Goal: Information Seeking & Learning: Check status

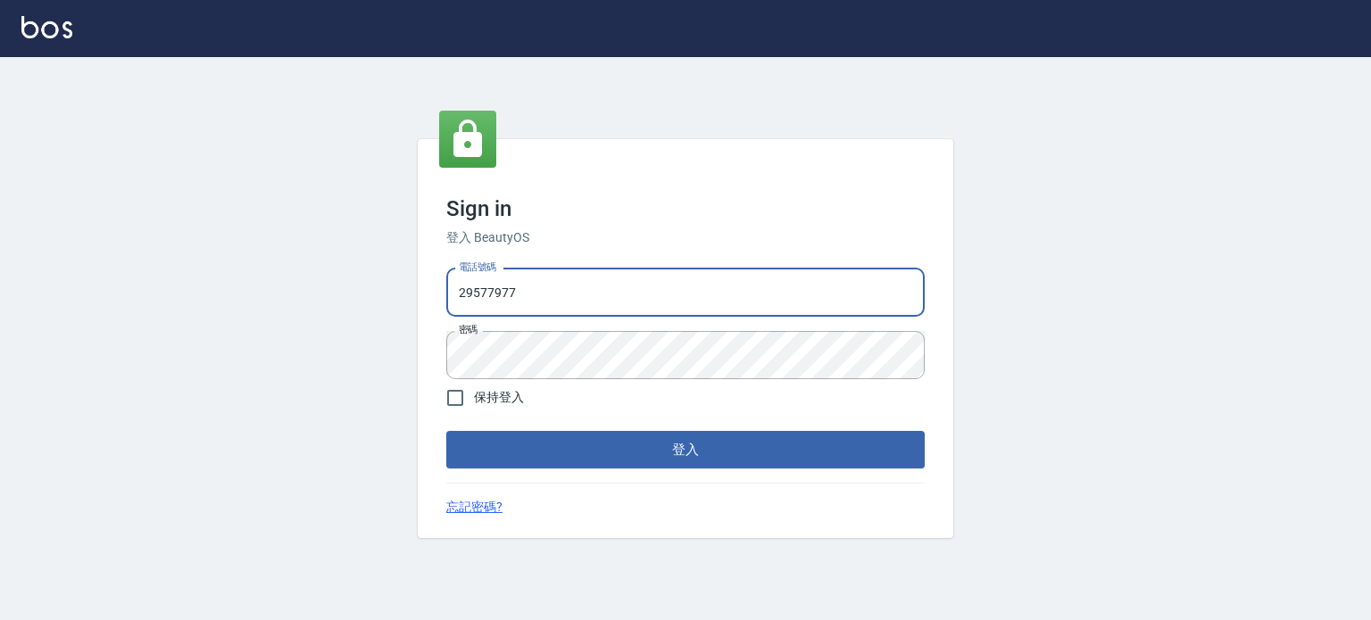
click at [604, 288] on input "29577977" at bounding box center [685, 293] width 478 height 48
drag, startPoint x: 550, startPoint y: 303, endPoint x: 375, endPoint y: 293, distance: 175.2
click at [346, 294] on div "Sign in 登入 BeautyOS 電話號碼 [PHONE_NUMBER] 電話號碼 密碼 密碼 保持登入 登入 忘記密碼?" at bounding box center [685, 338] width 1371 height 563
type input "29572957"
click at [327, 337] on div "Sign in 登入 BeautyOS 電話號碼 [PHONE_NUMBER] 電話號碼 密碼 密碼 保持登入 登入 忘記密碼?" at bounding box center [685, 338] width 1371 height 563
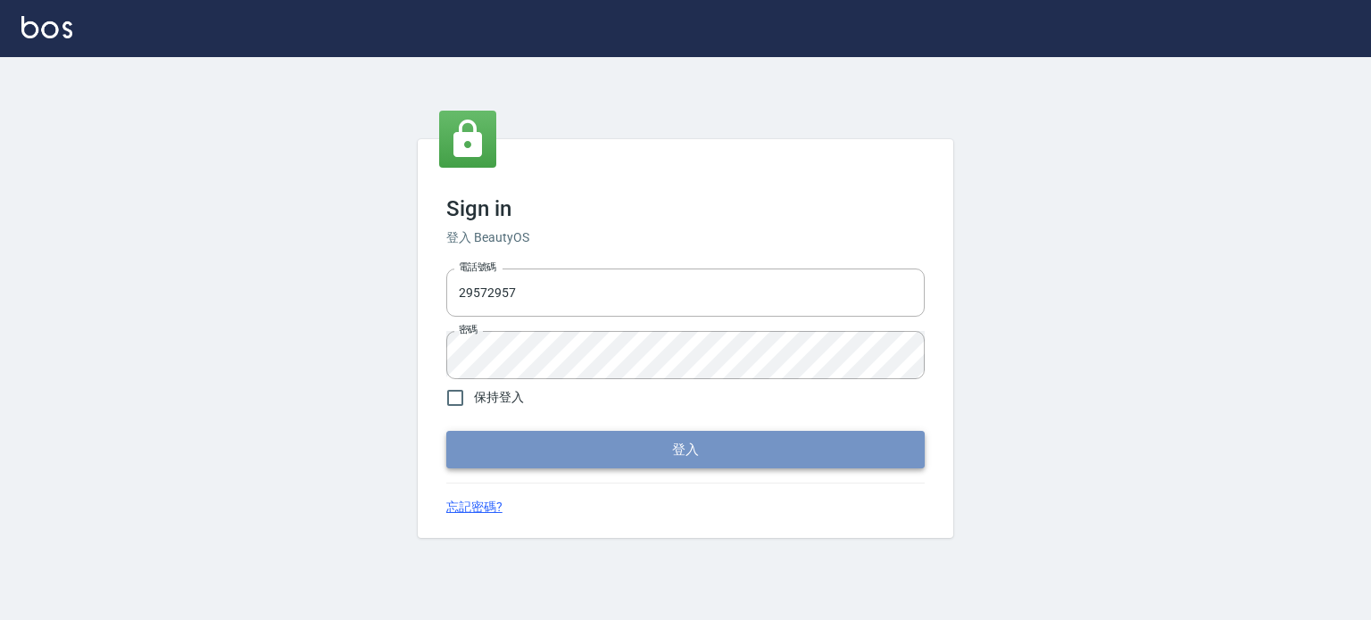
click at [689, 445] on button "登入" at bounding box center [685, 449] width 478 height 37
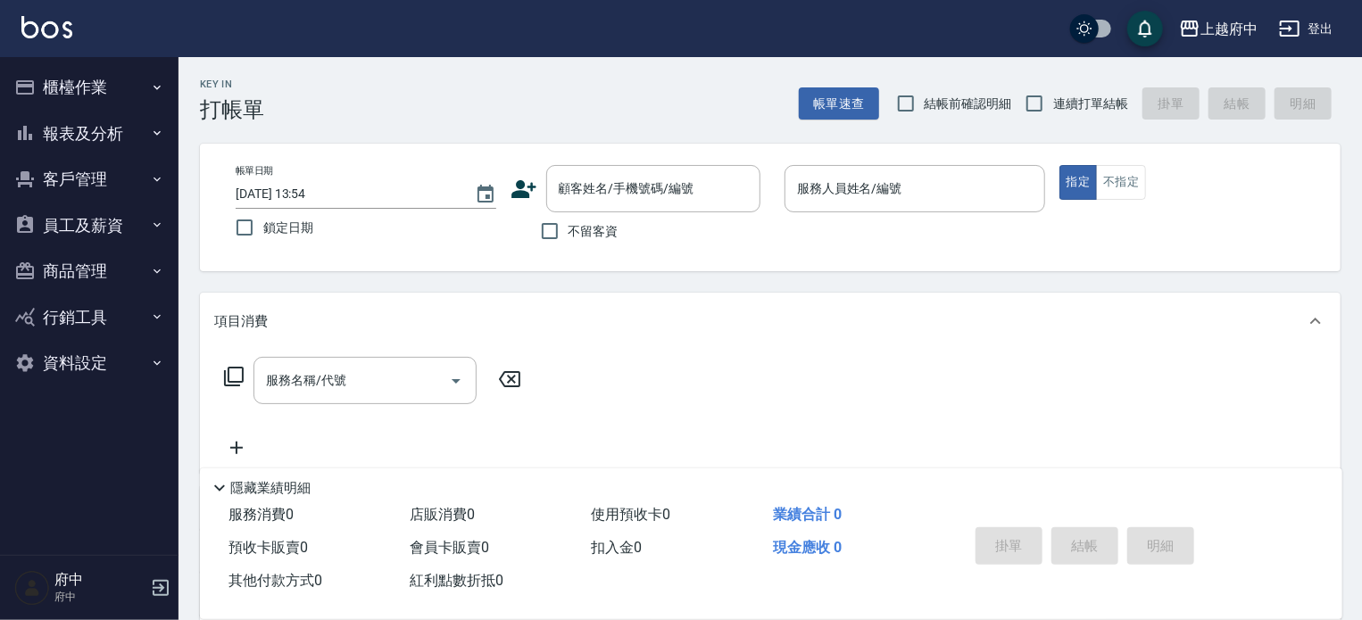
click at [626, 50] on div "上越府中 登出" at bounding box center [681, 28] width 1362 height 57
click at [593, 114] on div "Key In 打帳單 帳單速查 結帳前確認明細 連續打單結帳 掛單 結帳 明細" at bounding box center [759, 89] width 1162 height 65
click at [99, 131] on button "報表及分析" at bounding box center [89, 134] width 164 height 46
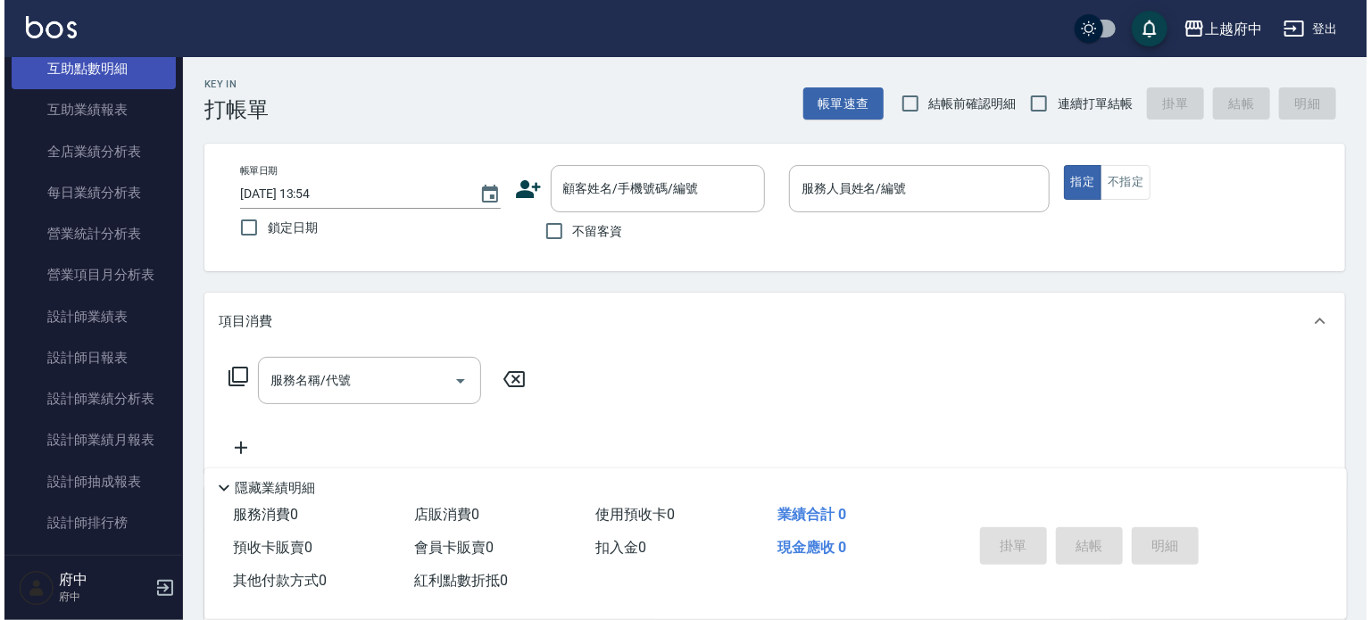
scroll to position [446, 0]
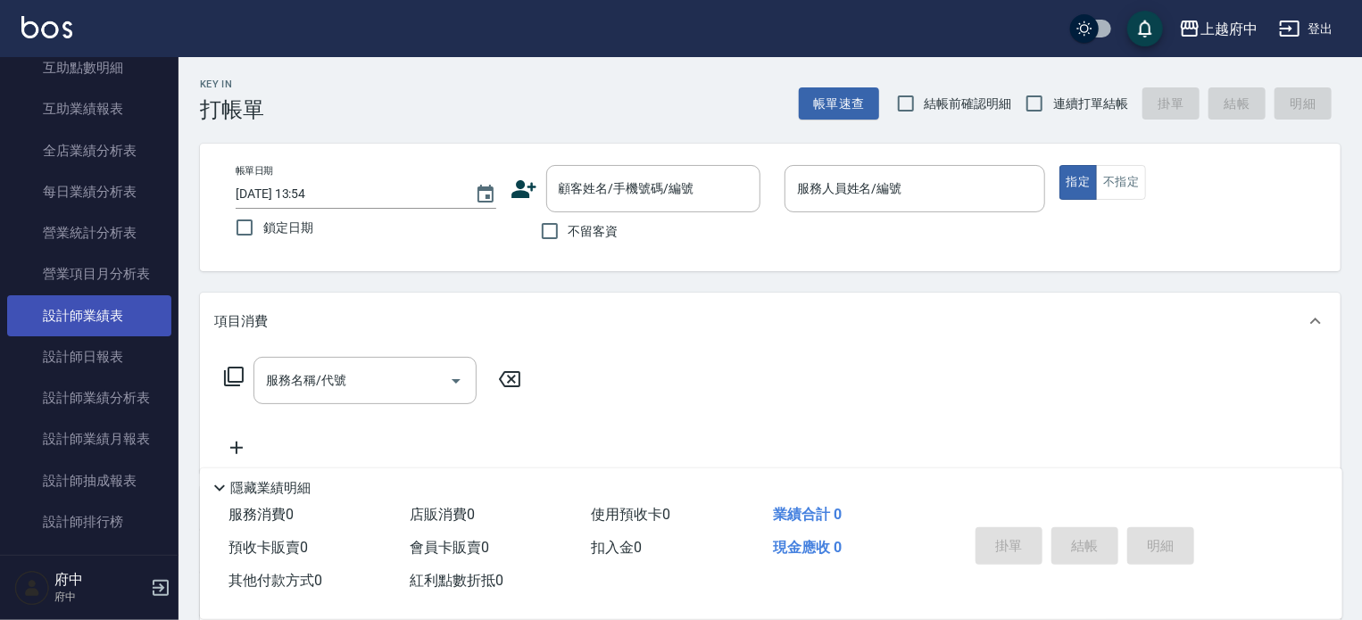
click at [98, 316] on link "設計師業績表" at bounding box center [89, 315] width 164 height 41
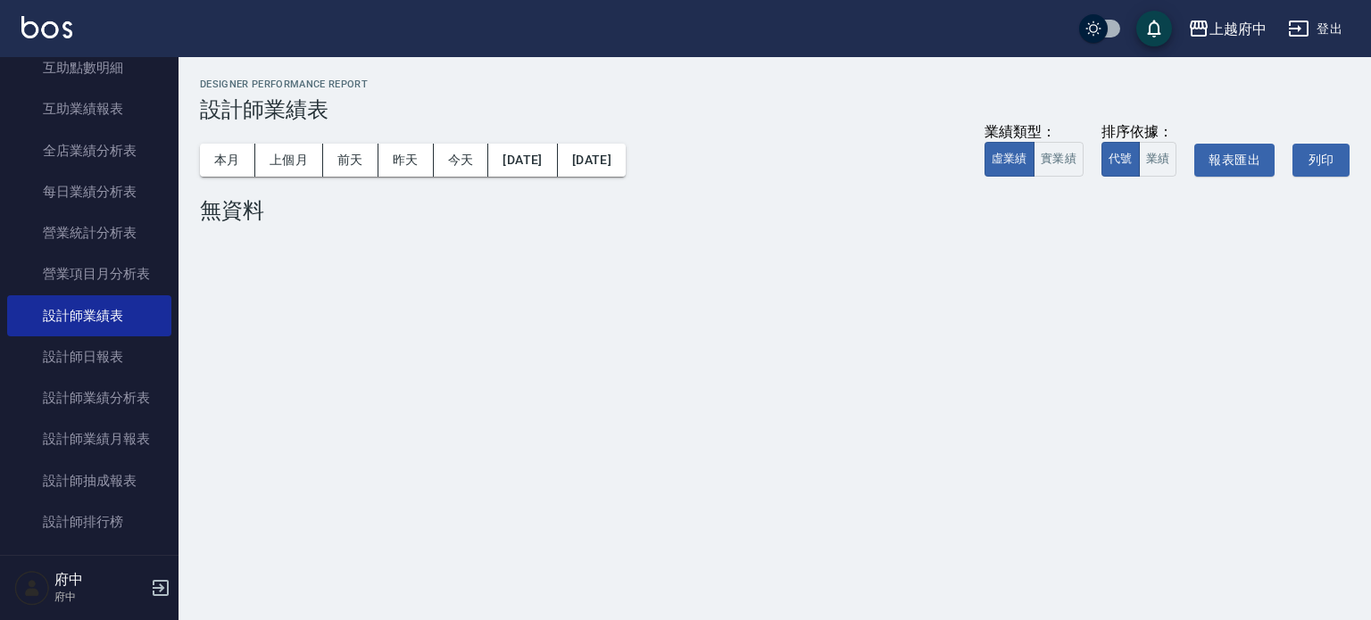
click at [438, 70] on div "上越府中 2025-09 設計師業績表 列印時間： [DATE][PHONE_NUMBER]:54 Designer Performance Report 設…" at bounding box center [774, 154] width 1192 height 195
click at [231, 166] on button "本月" at bounding box center [227, 160] width 55 height 33
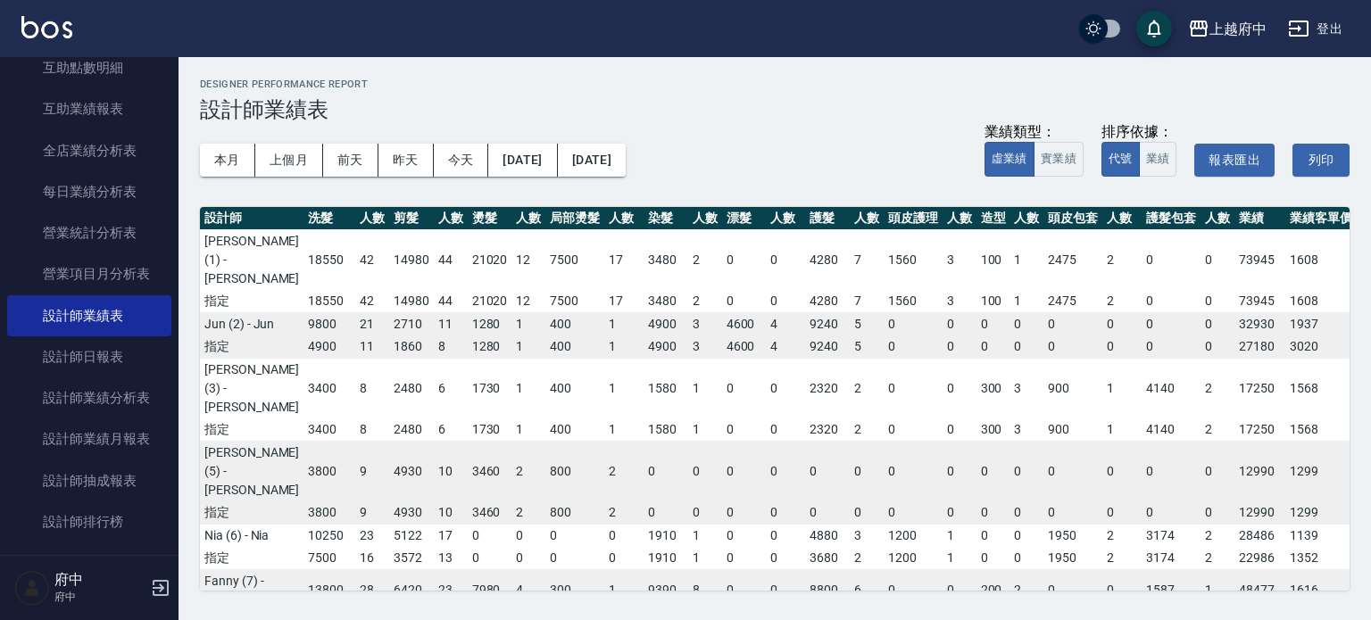
click at [889, 41] on div "上越府中 登出" at bounding box center [685, 28] width 1371 height 57
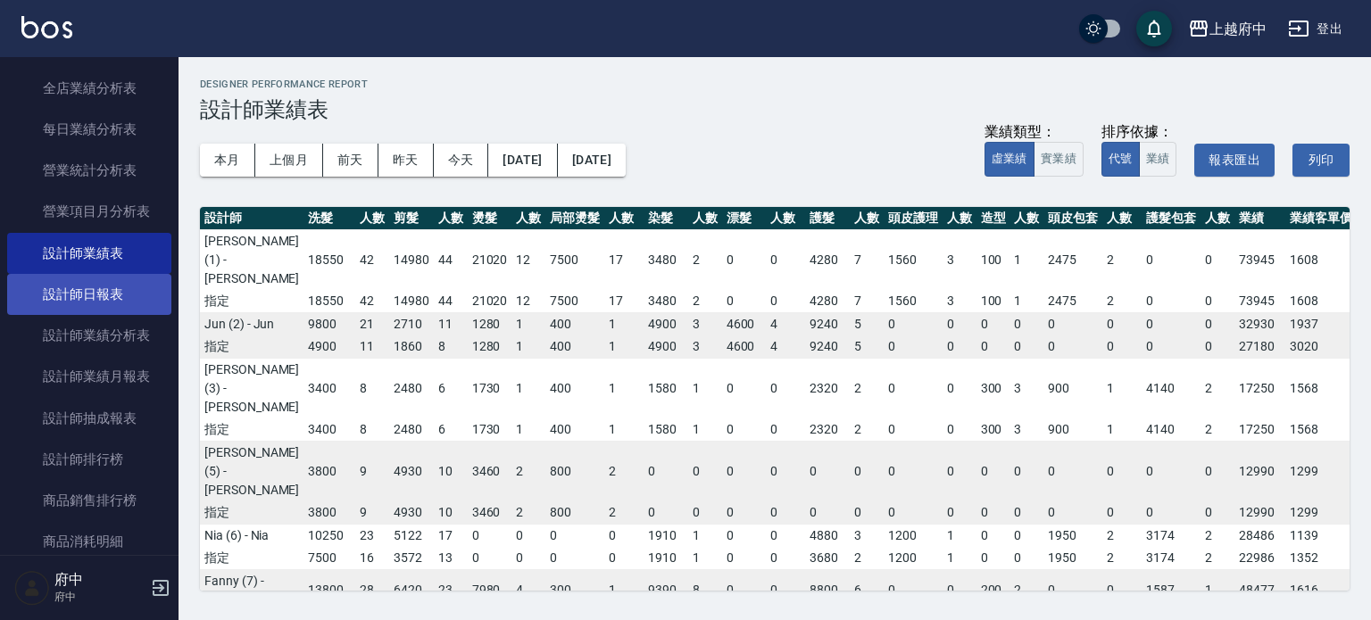
scroll to position [535, 0]
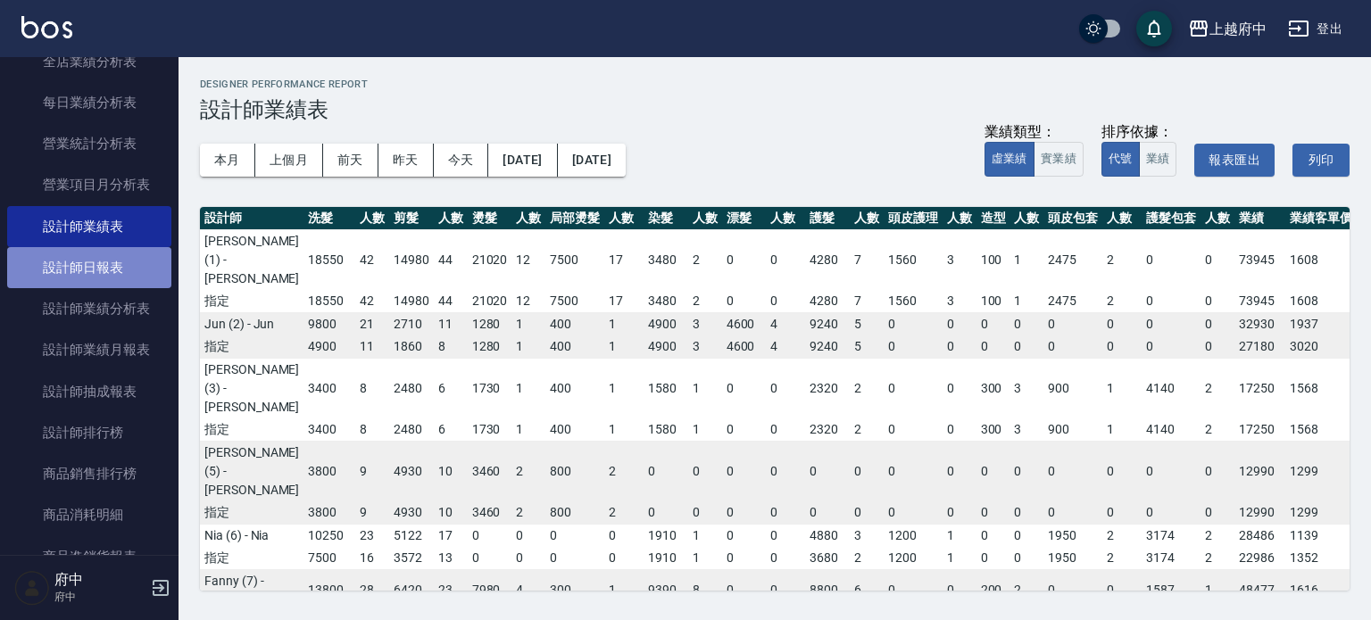
drag, startPoint x: 103, startPoint y: 265, endPoint x: 129, endPoint y: 292, distance: 37.2
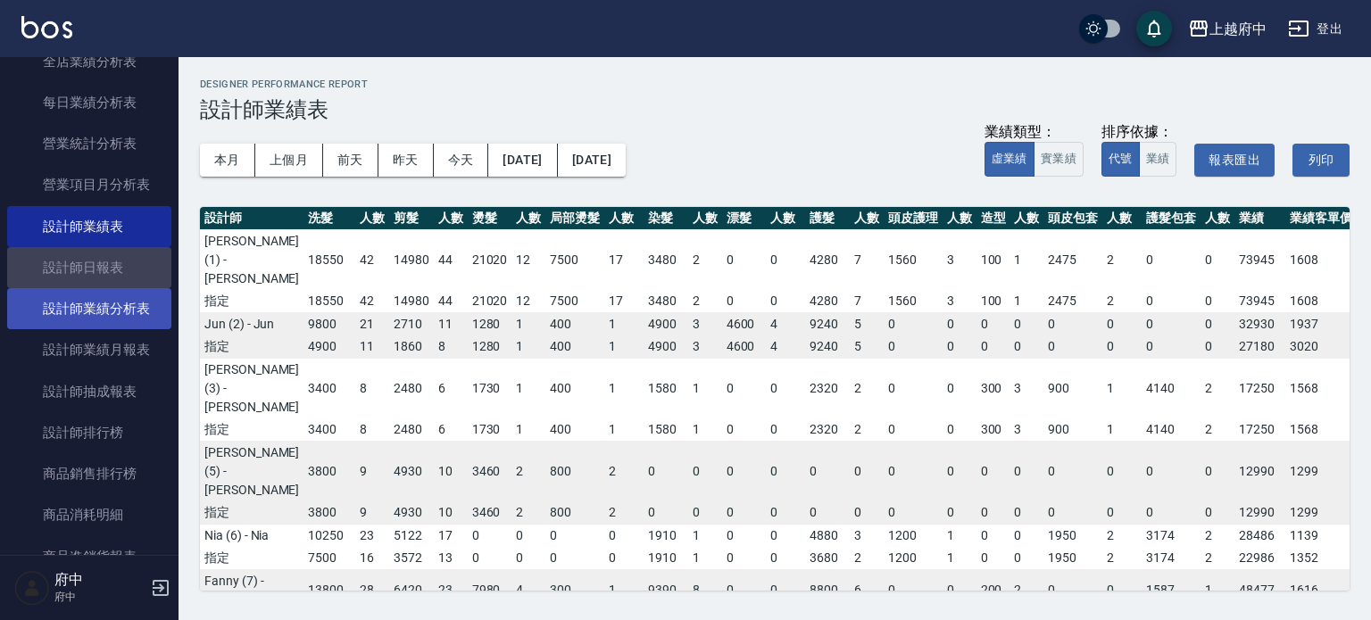
click at [103, 266] on link "設計師日報表" at bounding box center [89, 267] width 164 height 41
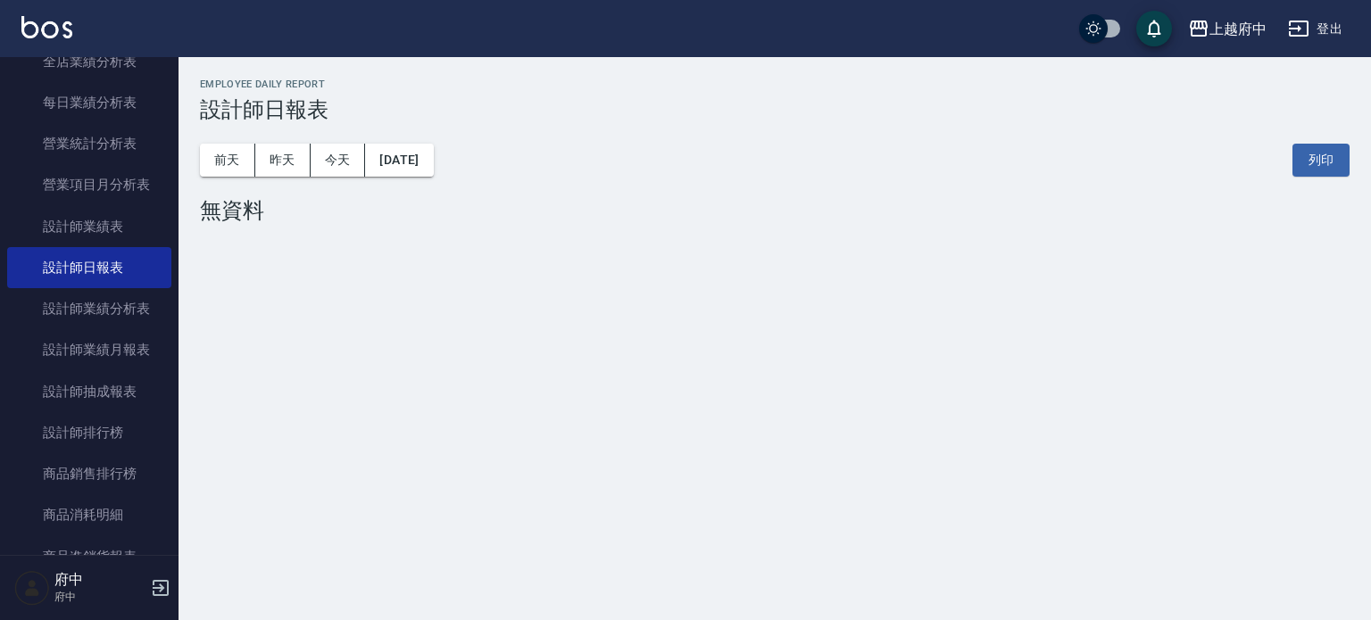
click at [419, 110] on h3 "設計師日報表" at bounding box center [774, 109] width 1149 height 25
click at [600, 94] on div "Employee Daily Report 設計師日報表" at bounding box center [774, 101] width 1149 height 44
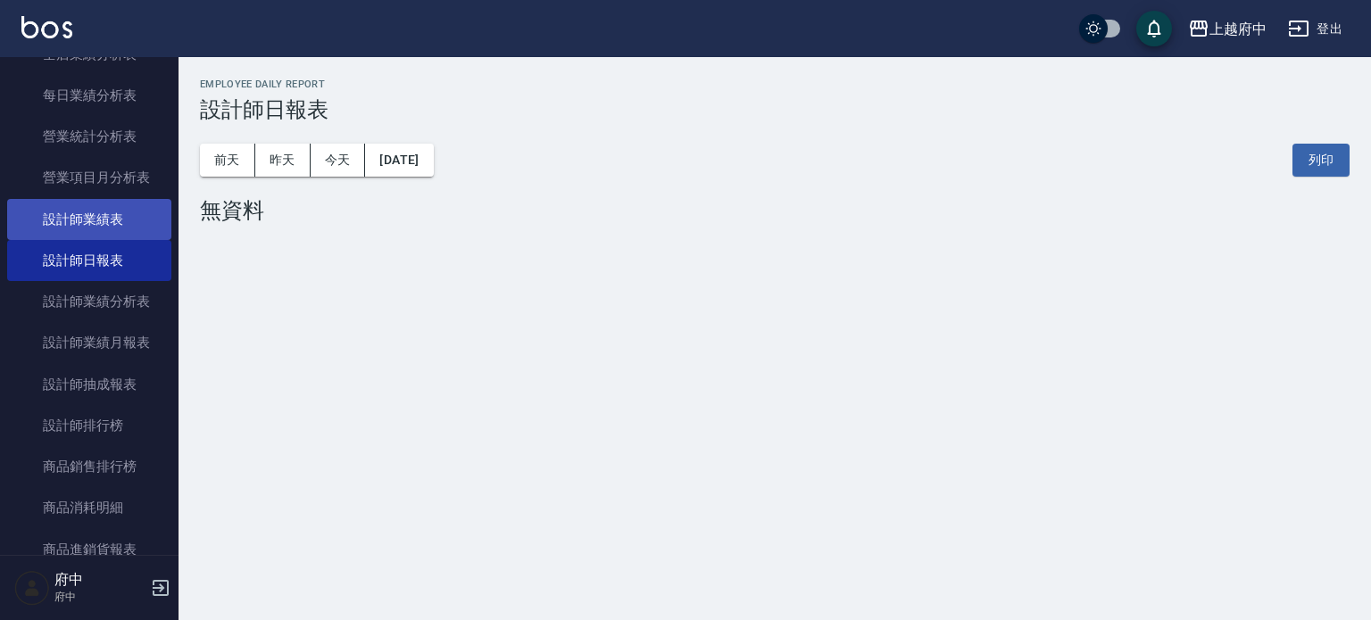
scroll to position [446, 0]
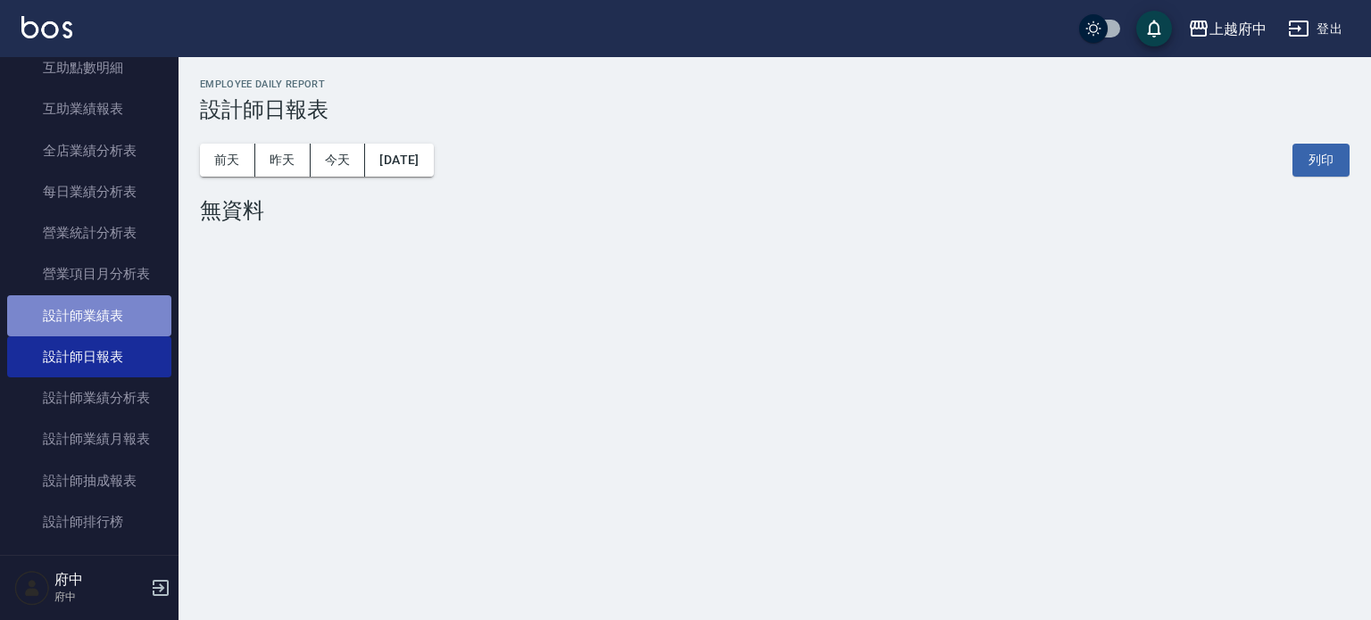
click at [104, 308] on link "設計師業績表" at bounding box center [89, 315] width 164 height 41
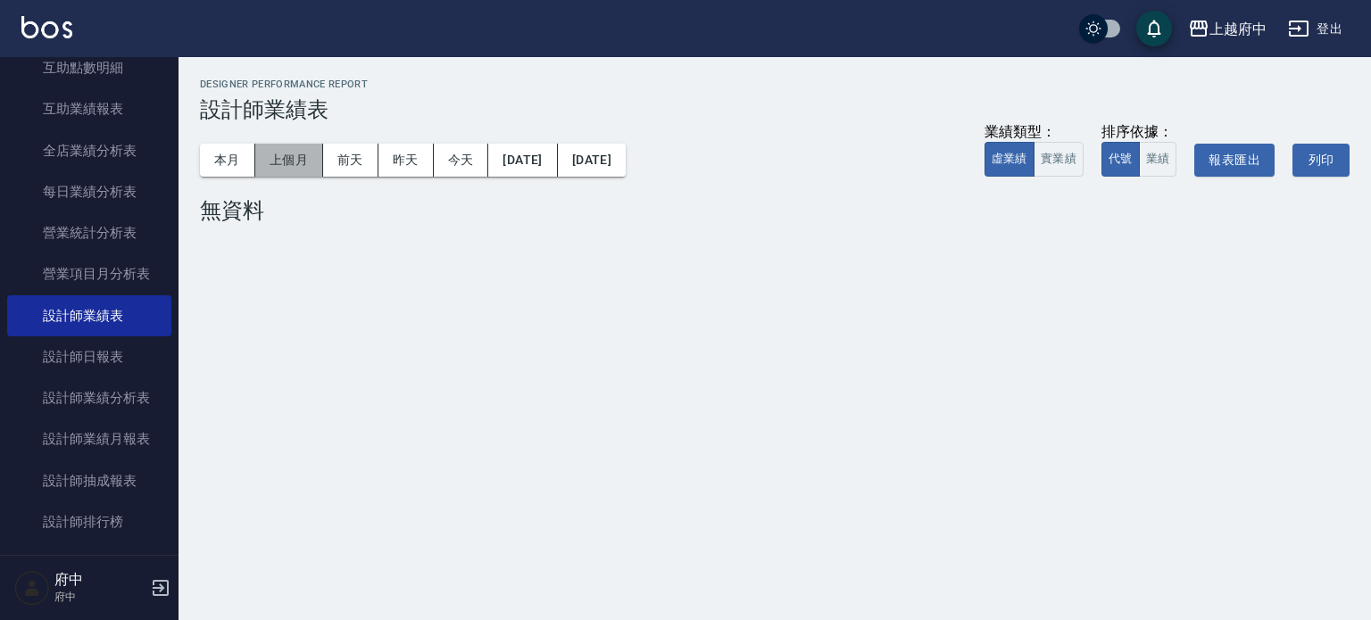
click at [290, 153] on button "上個月" at bounding box center [289, 160] width 68 height 33
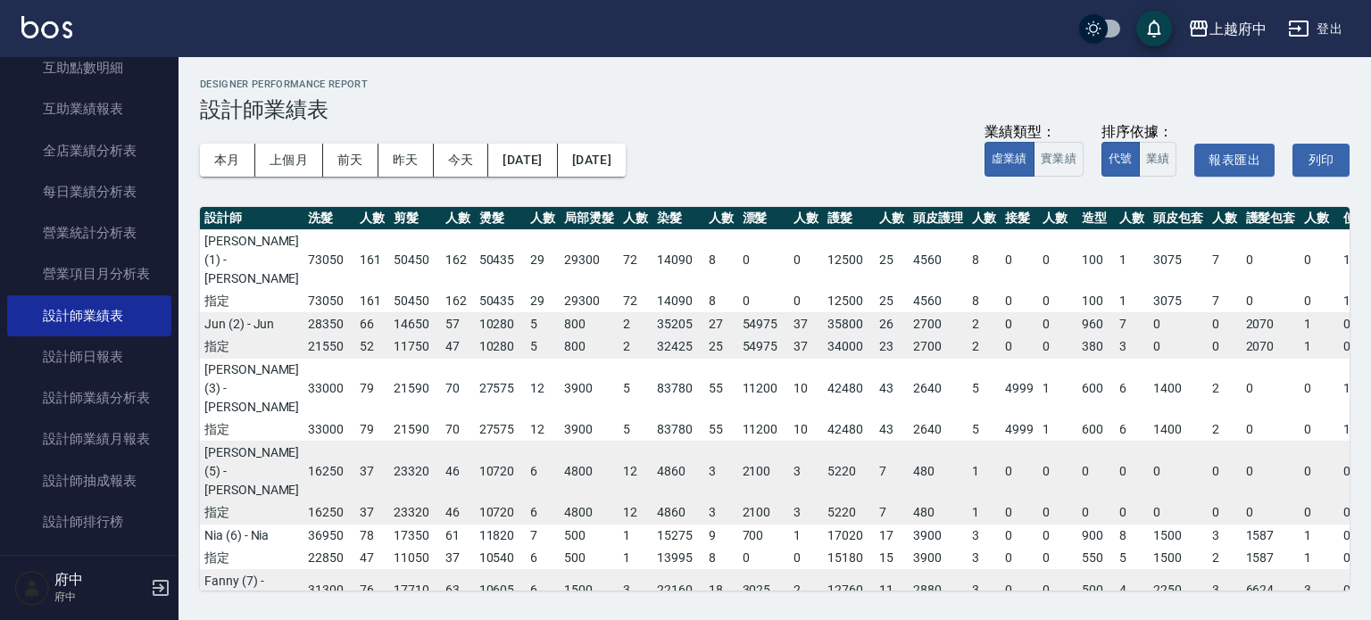
click at [834, 64] on div "上越府中 2025-08 設計師業績表 列印時間： [DATE][PHONE_NUMBER]:54 Designer Performance Report 設…" at bounding box center [774, 334] width 1192 height 555
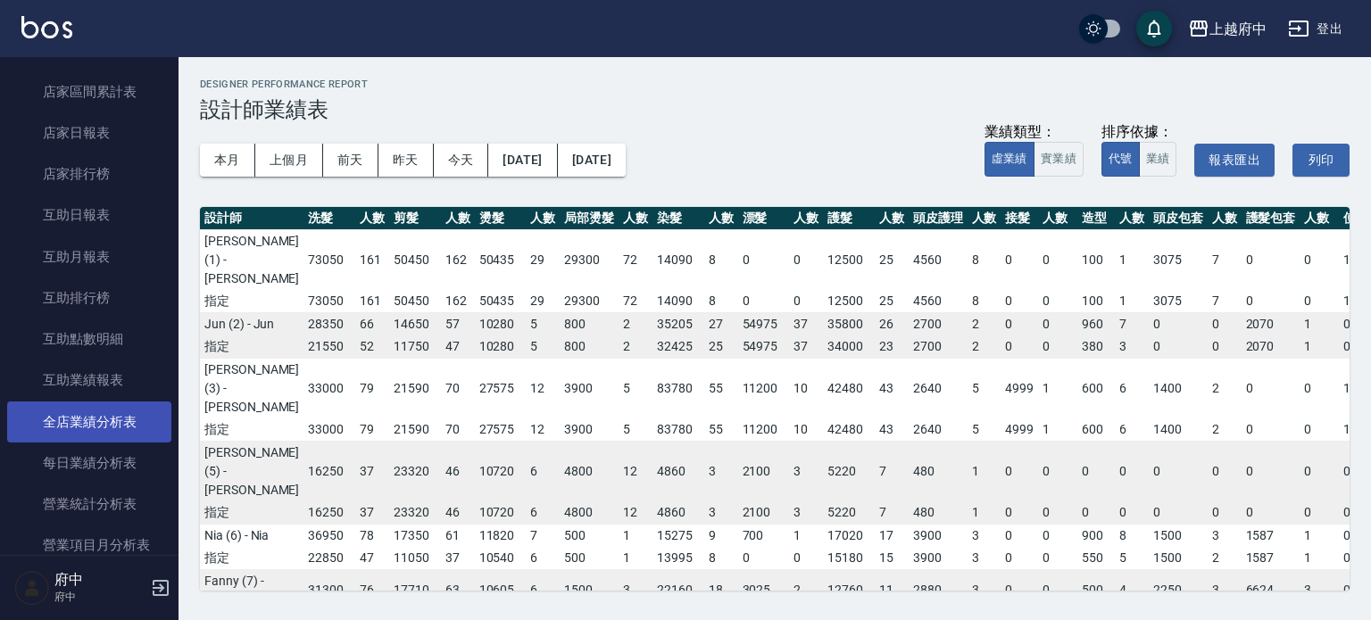
scroll to position [178, 0]
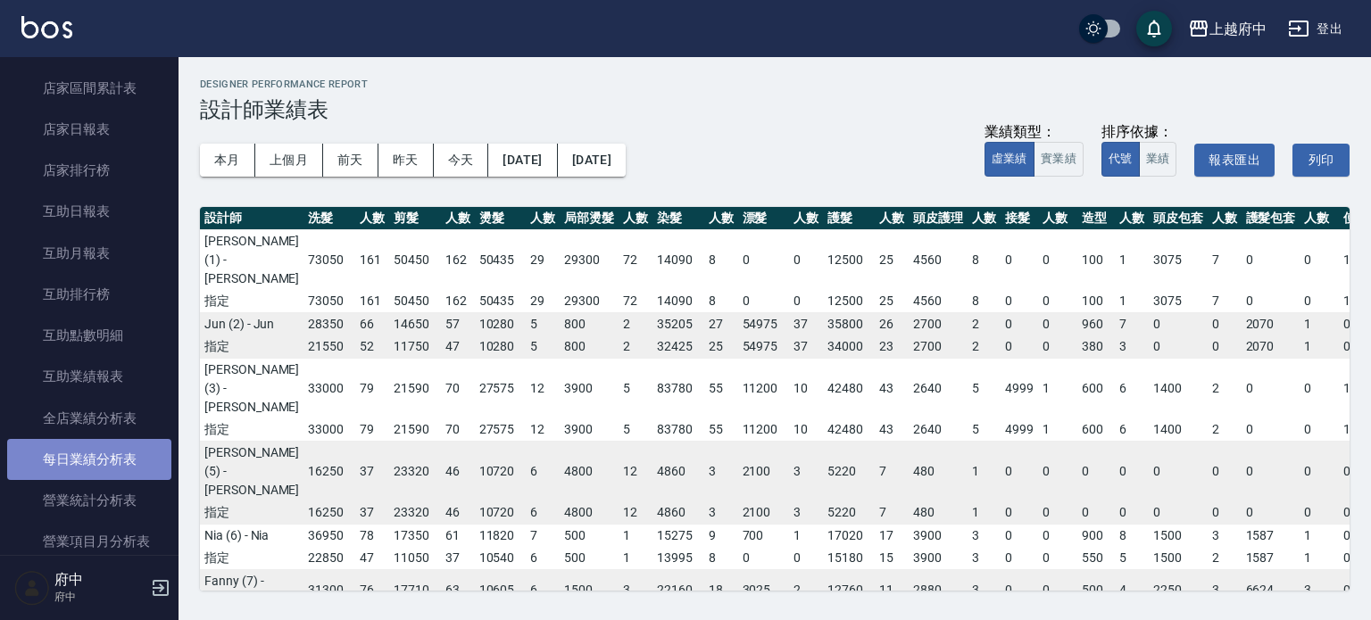
click at [120, 462] on link "每日業績分析表" at bounding box center [89, 459] width 164 height 41
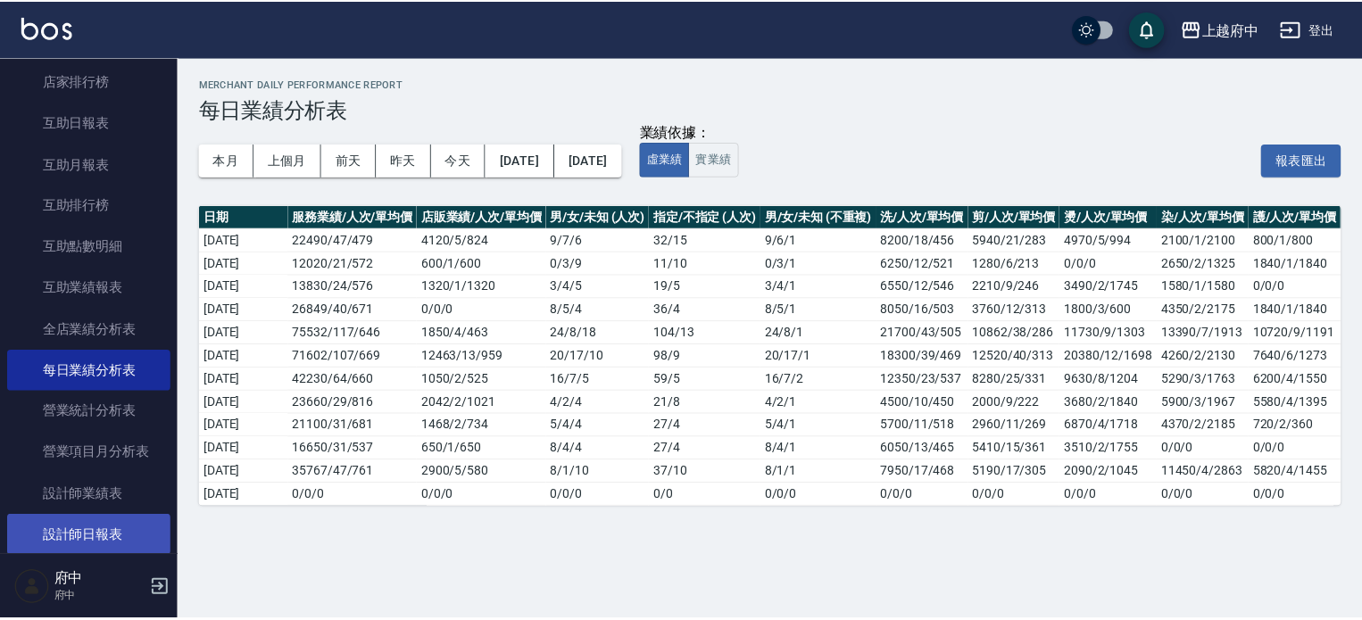
scroll to position [357, 0]
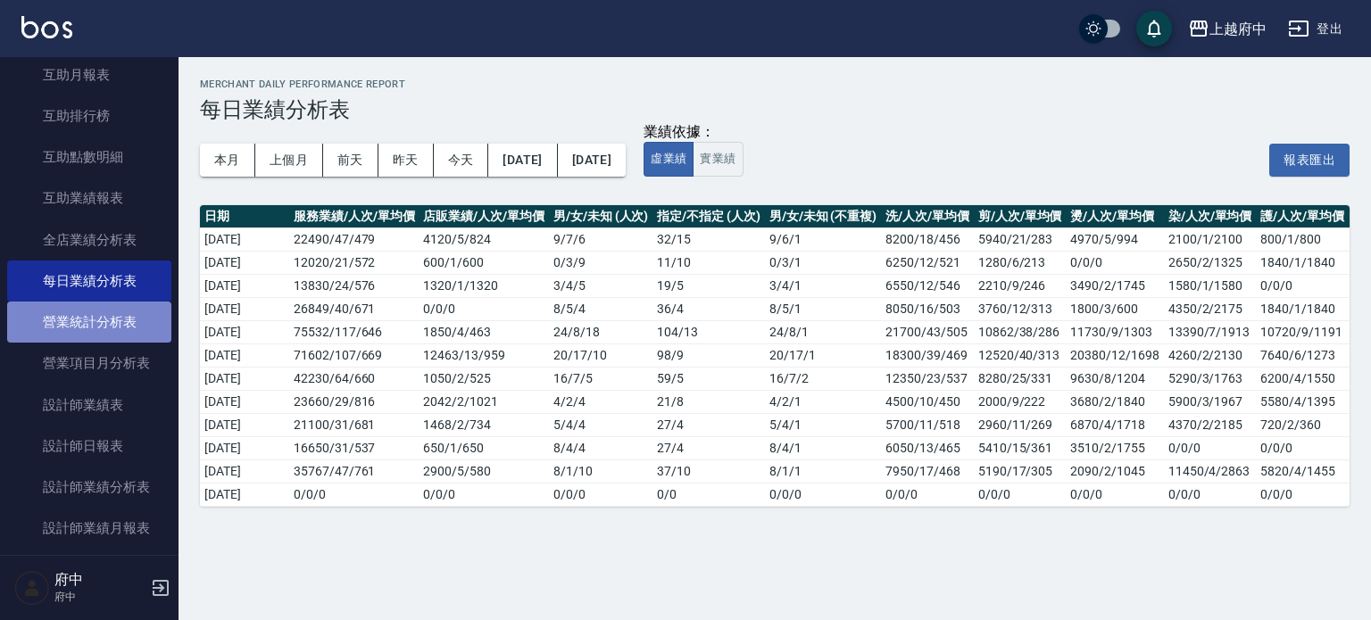
click at [108, 324] on link "營業統計分析表" at bounding box center [89, 322] width 164 height 41
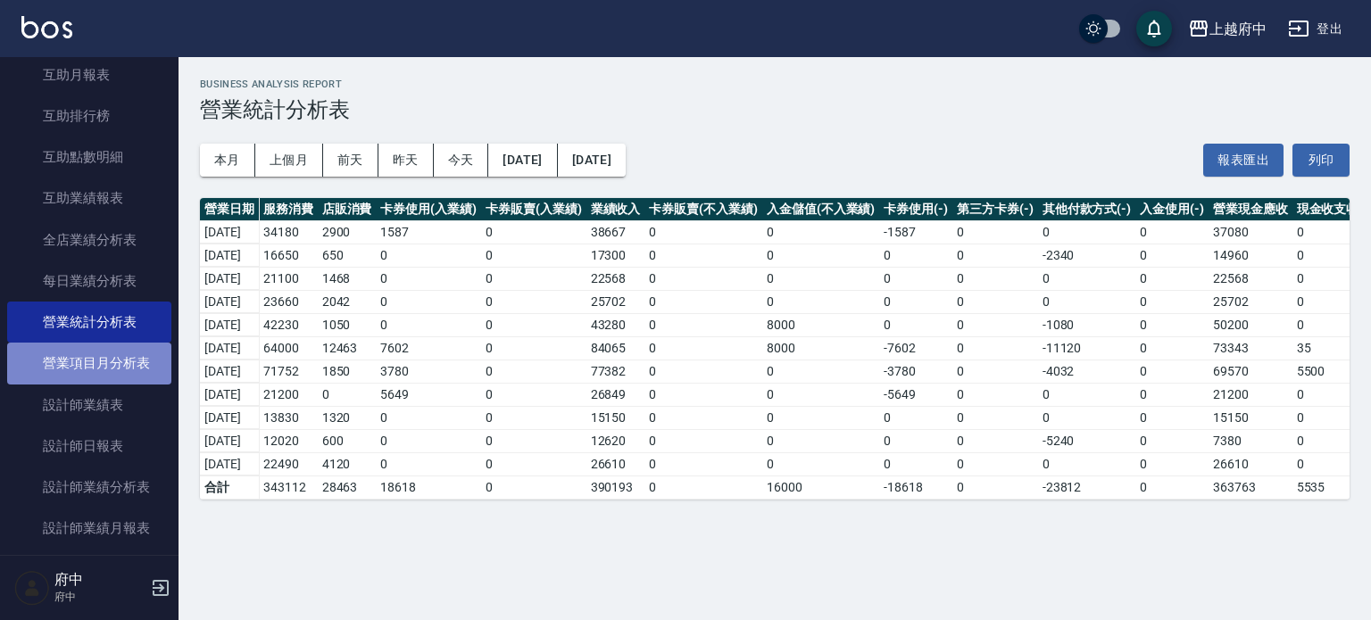
click at [105, 370] on link "營業項目月分析表" at bounding box center [89, 363] width 164 height 41
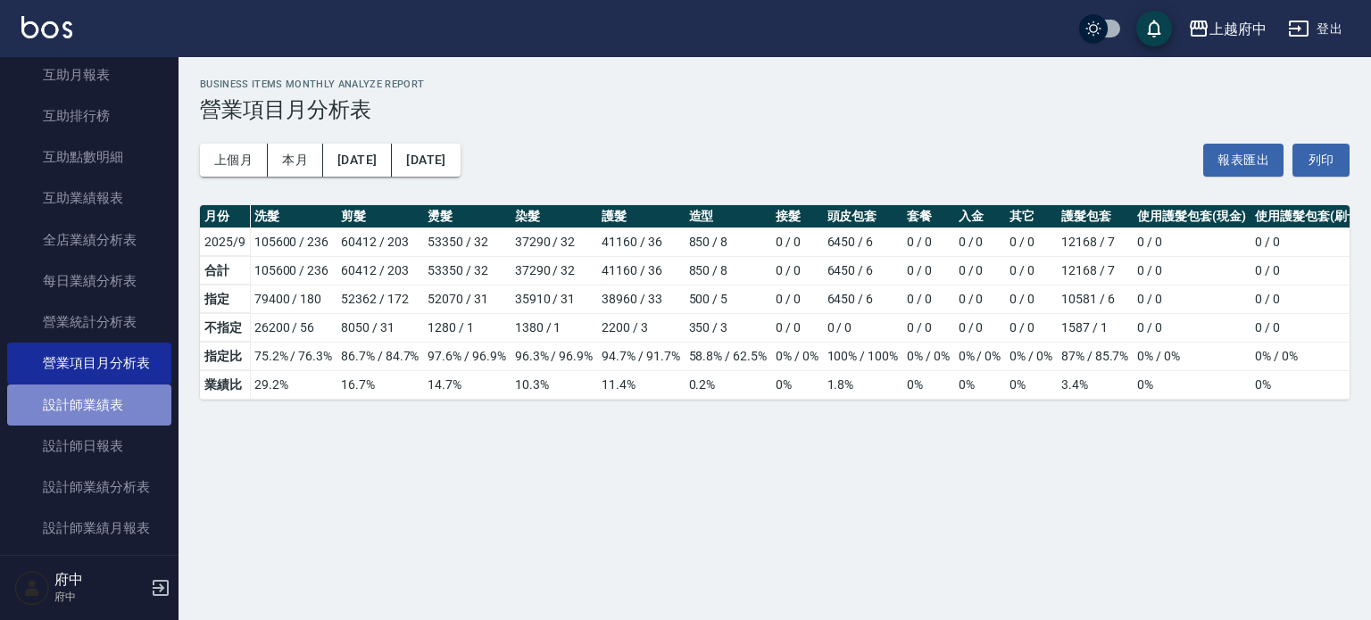
click at [109, 410] on link "設計師業績表" at bounding box center [89, 405] width 164 height 41
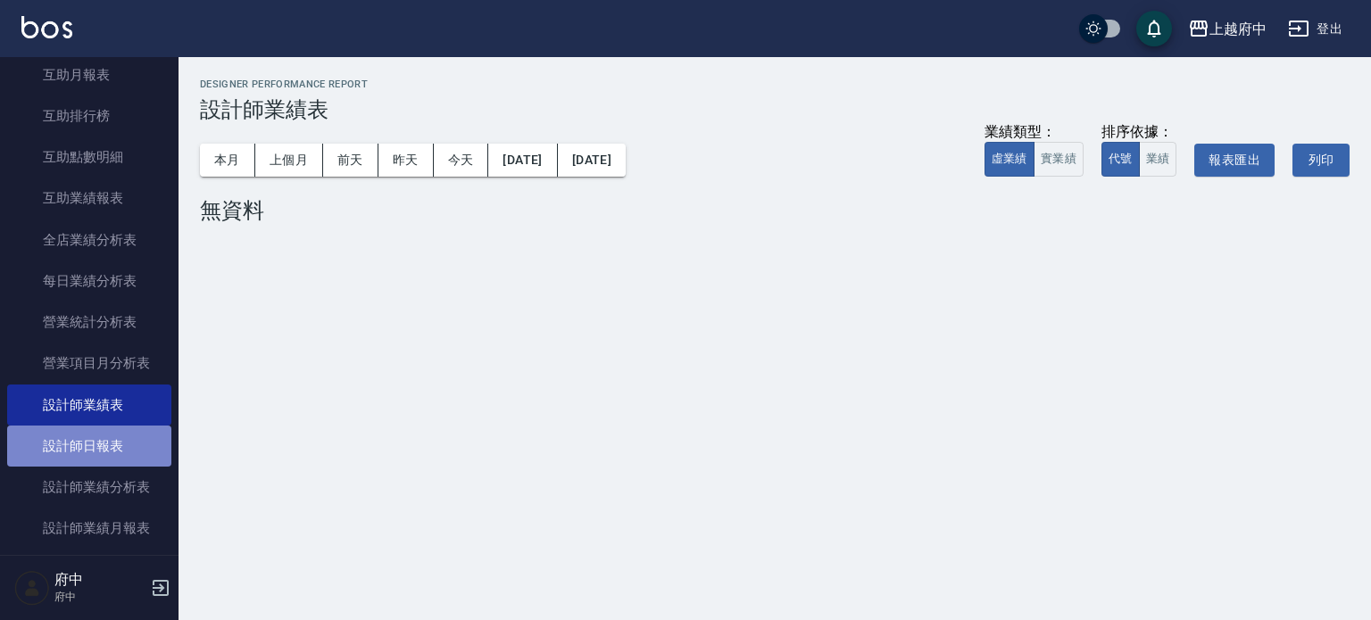
click at [103, 452] on link "設計師日報表" at bounding box center [89, 446] width 164 height 41
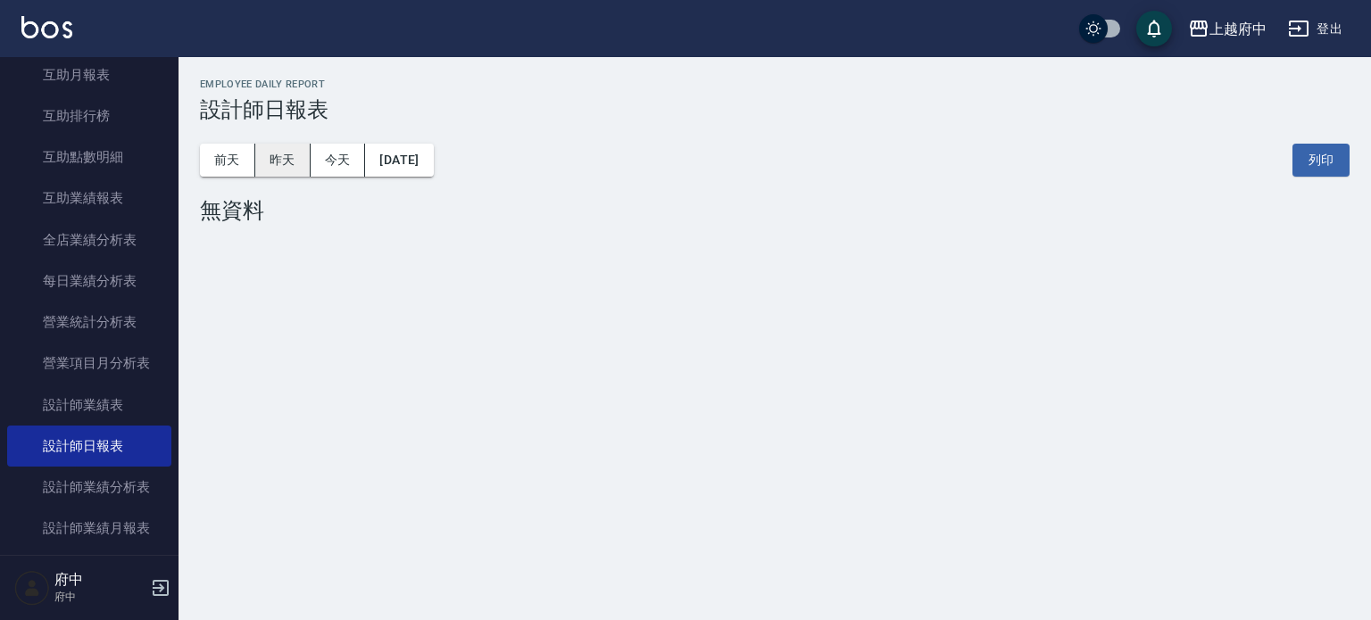
click at [303, 156] on button "昨天" at bounding box center [282, 160] width 55 height 33
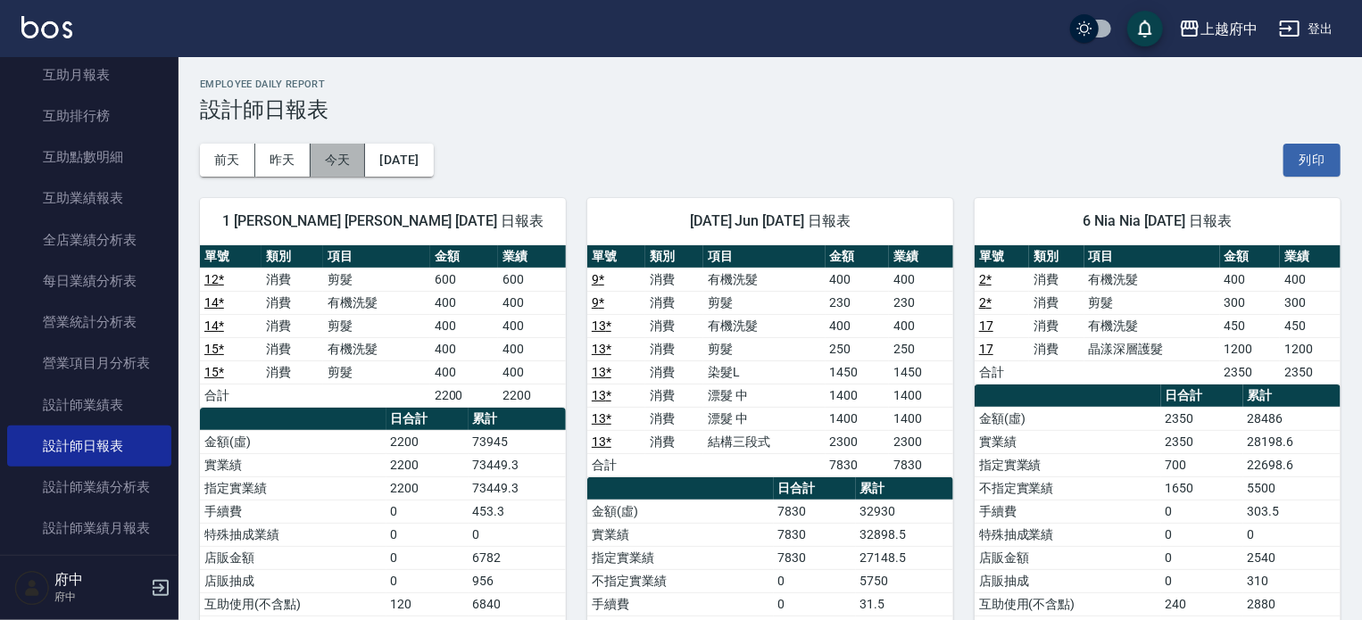
click at [361, 156] on button "今天" at bounding box center [338, 160] width 55 height 33
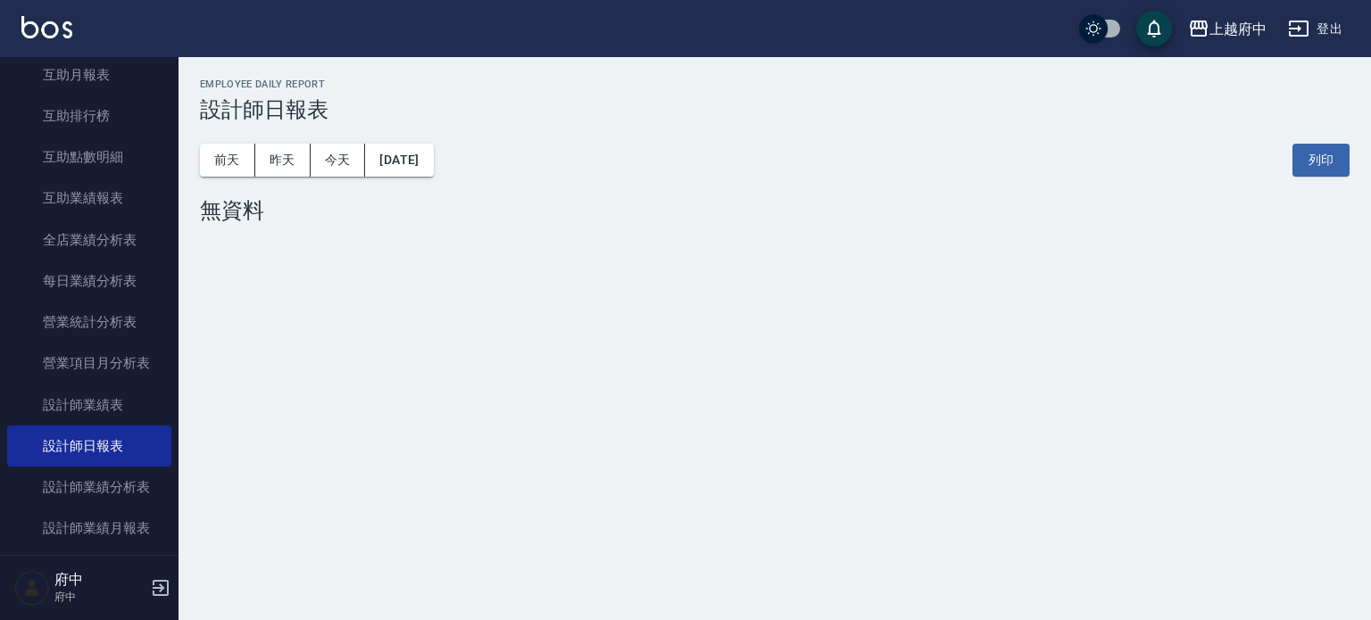
click at [429, 157] on button "[DATE]" at bounding box center [399, 160] width 68 height 33
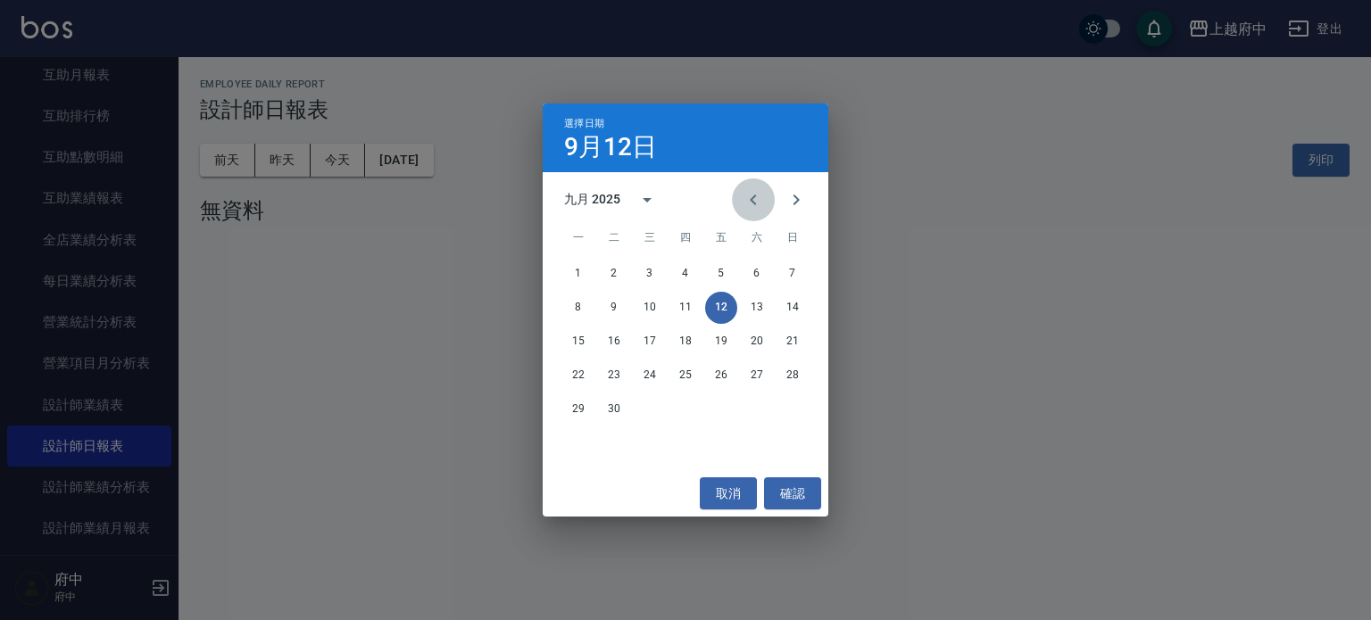
click at [752, 203] on icon "Previous month" at bounding box center [752, 199] width 21 height 21
click at [720, 275] on button "1" at bounding box center [721, 274] width 32 height 32
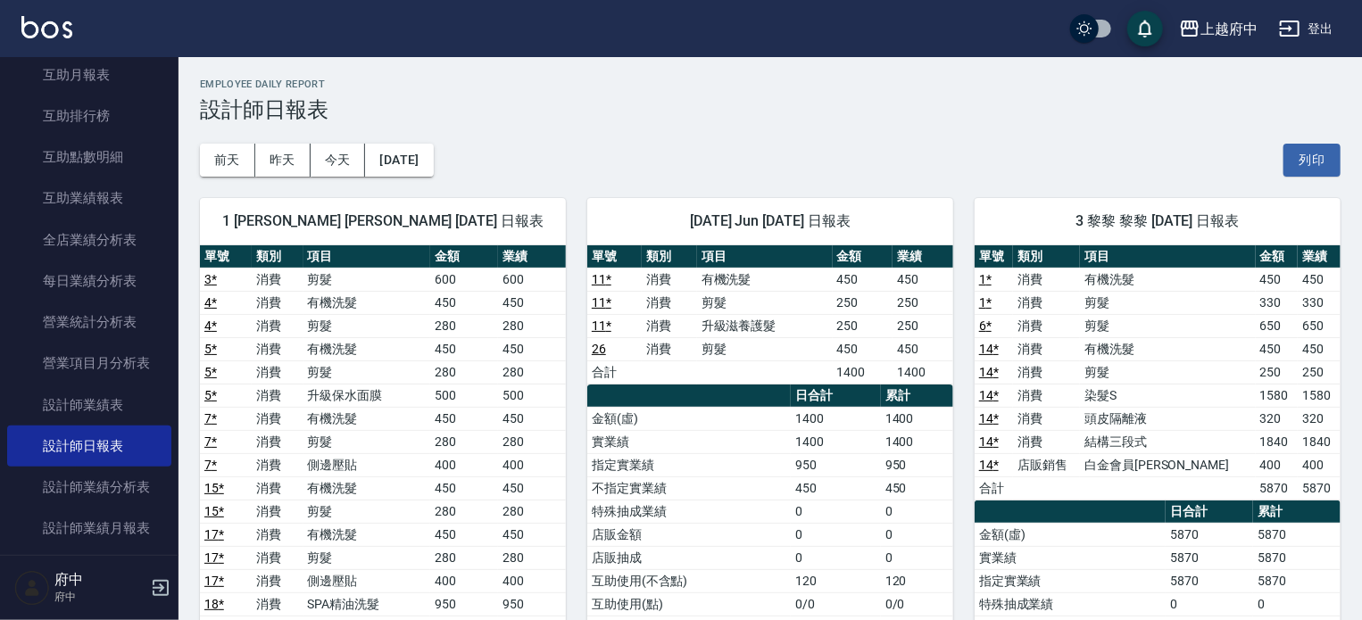
click at [625, 116] on h3 "設計師日報表" at bounding box center [770, 109] width 1140 height 25
click at [429, 166] on button "[DATE]" at bounding box center [399, 160] width 68 height 33
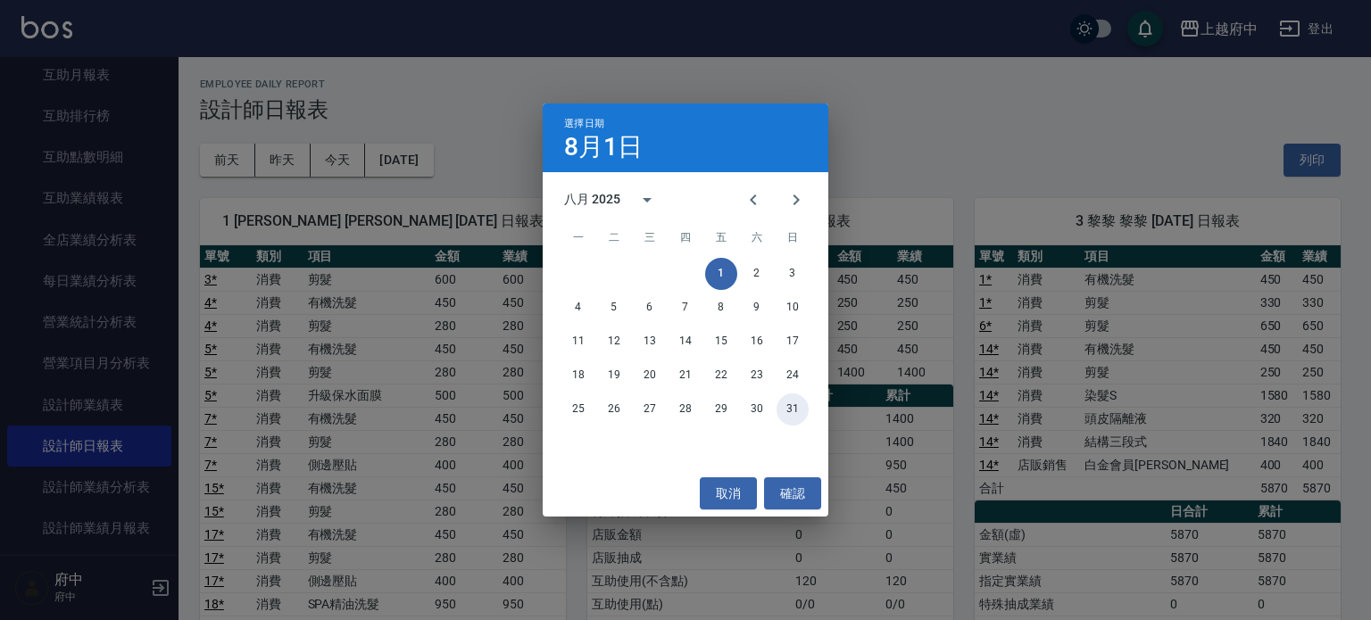
click at [790, 403] on button "31" at bounding box center [792, 410] width 32 height 32
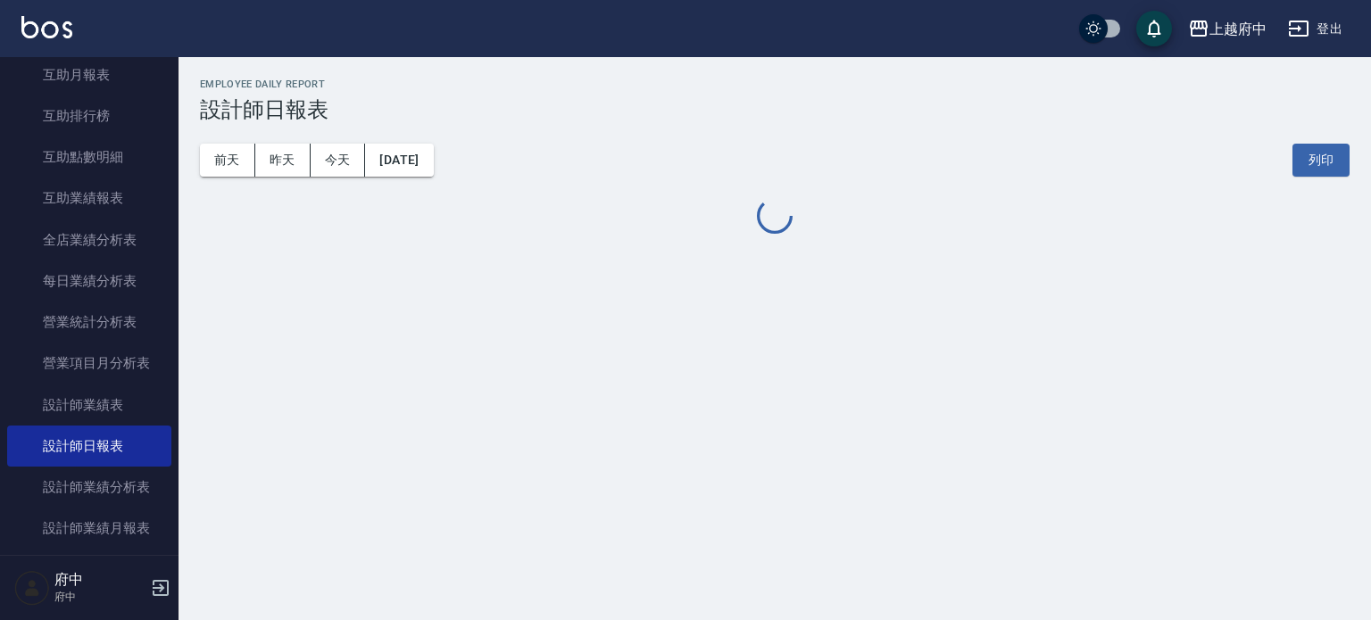
click at [917, 142] on div "[DATE] [DATE] [DATE] [DATE] 列印" at bounding box center [774, 160] width 1149 height 76
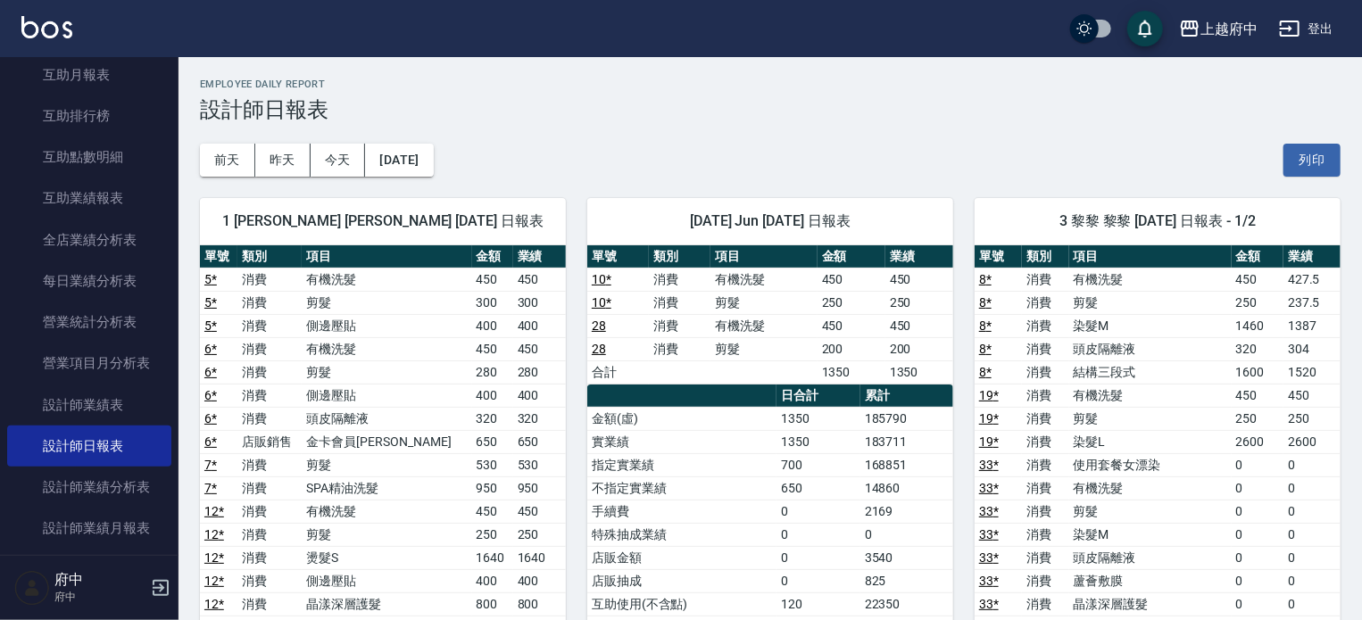
drag, startPoint x: 864, startPoint y: 133, endPoint x: 891, endPoint y: 154, distance: 35.0
click at [869, 135] on div "[DATE] [DATE] [DATE] [DATE] 列印" at bounding box center [770, 160] width 1140 height 76
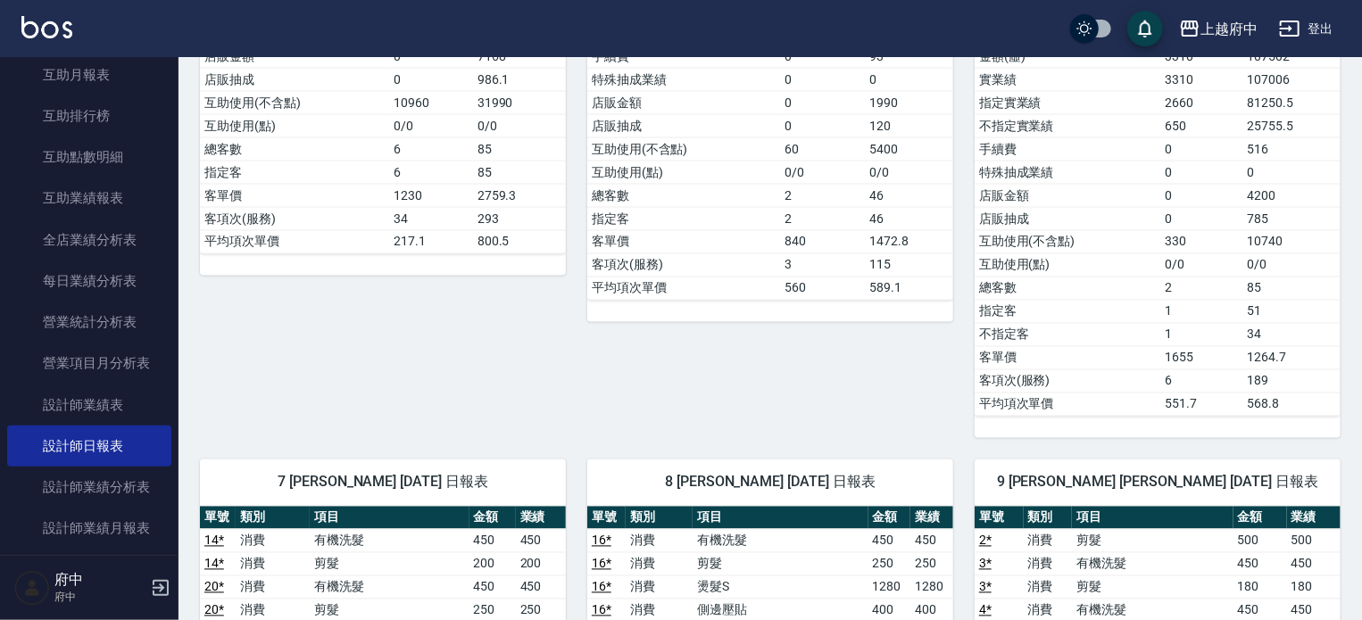
scroll to position [1606, 0]
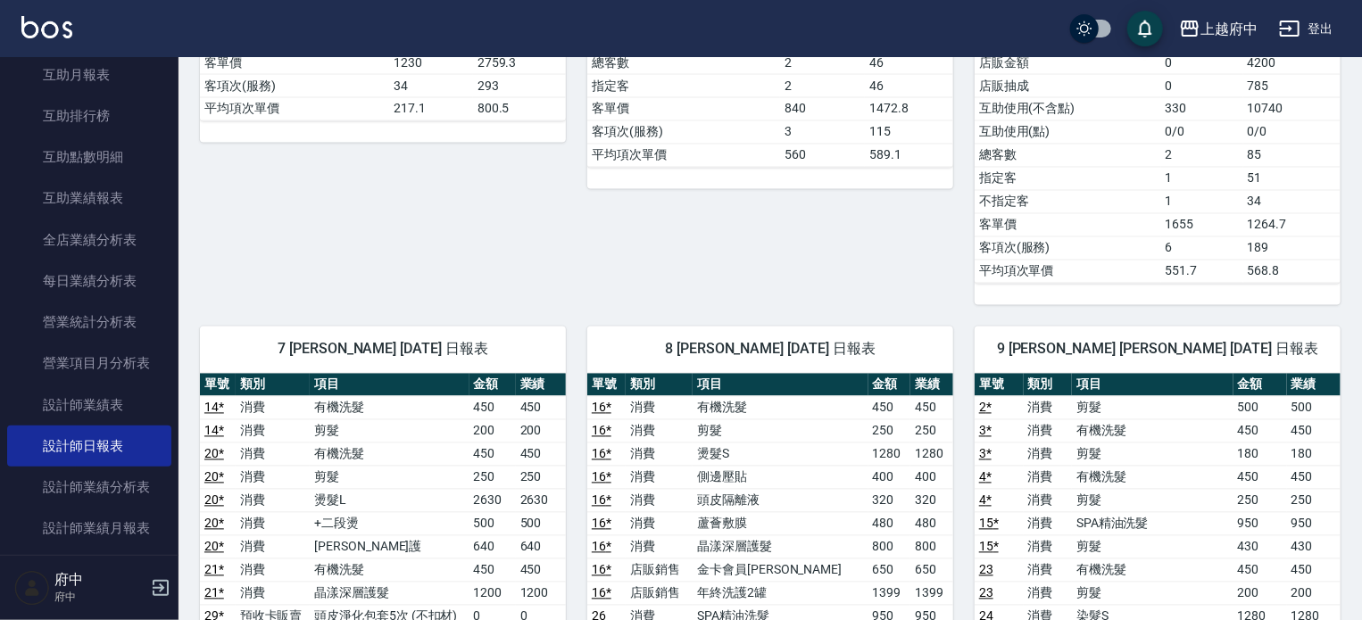
click at [862, 344] on span "8 [PERSON_NAME] [DATE] 日報表" at bounding box center [770, 350] width 323 height 18
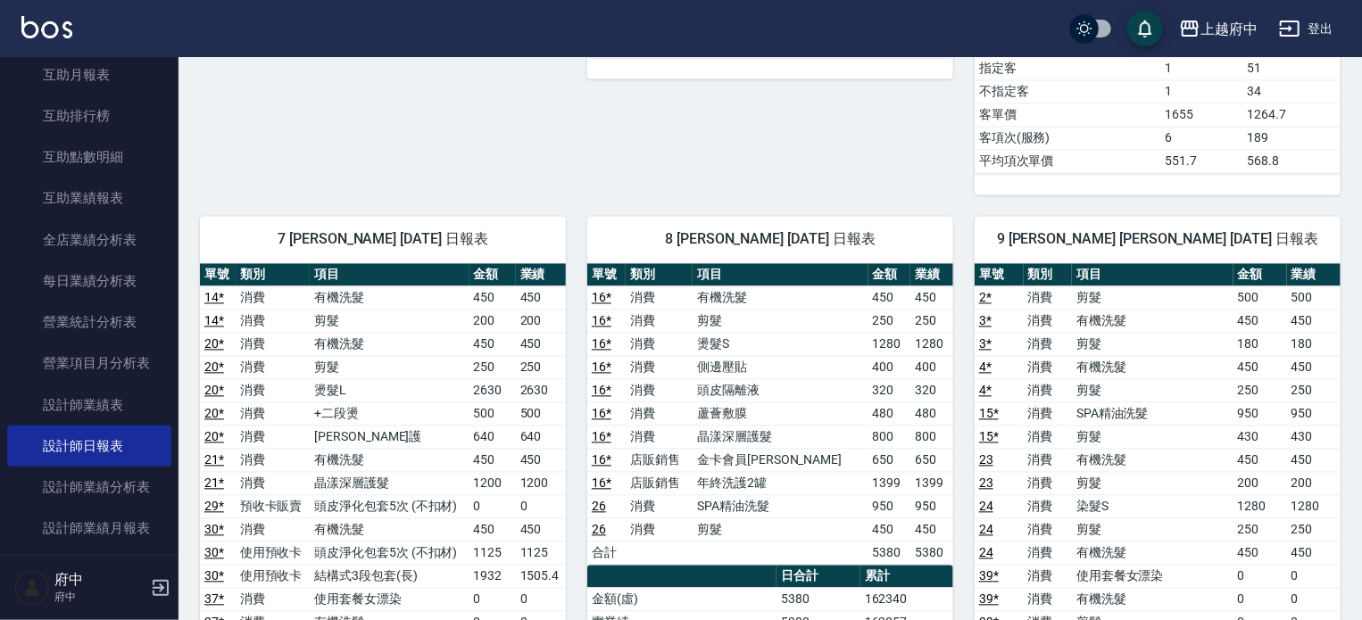
scroll to position [1874, 0]
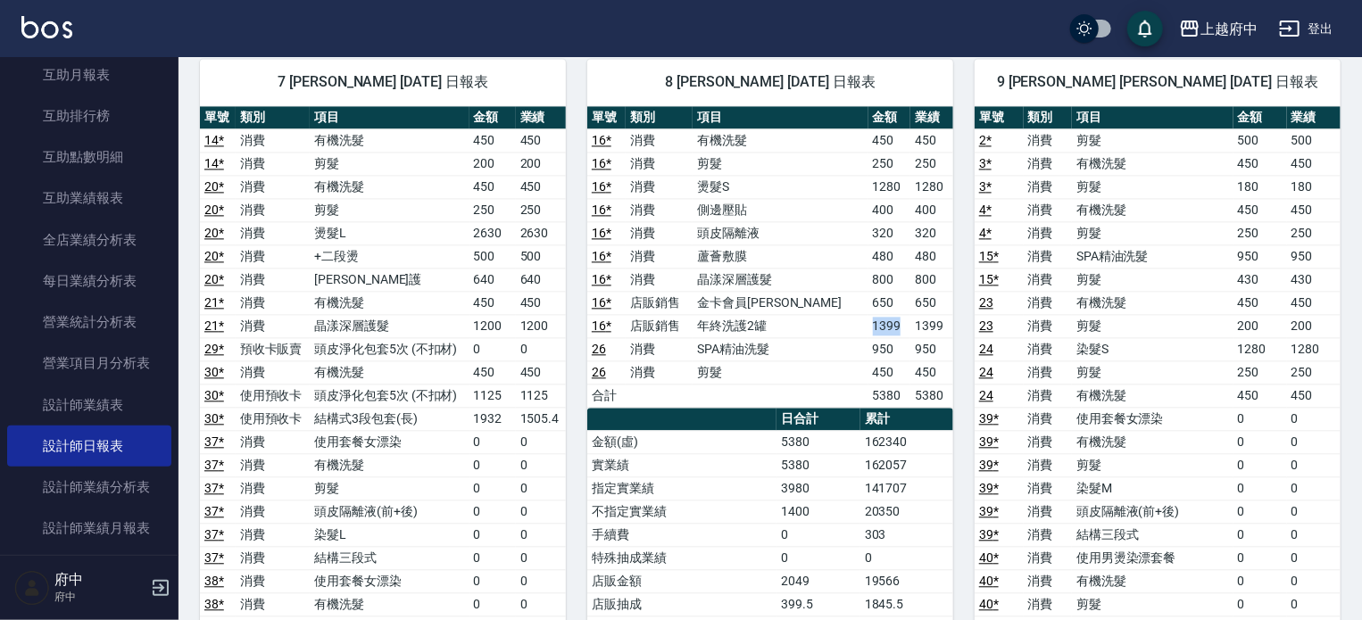
drag, startPoint x: 883, startPoint y: 308, endPoint x: 850, endPoint y: 282, distance: 42.0
click at [868, 314] on td "1399" at bounding box center [889, 325] width 43 height 23
drag, startPoint x: 850, startPoint y: 278, endPoint x: 884, endPoint y: 309, distance: 46.2
click at [884, 309] on tbody "16 * 消費 有機洗髮 450 450 16 * 消費 剪髮 250 250 16 * 消費 燙髮S 1280 1280 16 * 消費 側邊壓貼 400 …" at bounding box center [770, 268] width 366 height 278
click at [884, 314] on td "1399" at bounding box center [889, 325] width 43 height 23
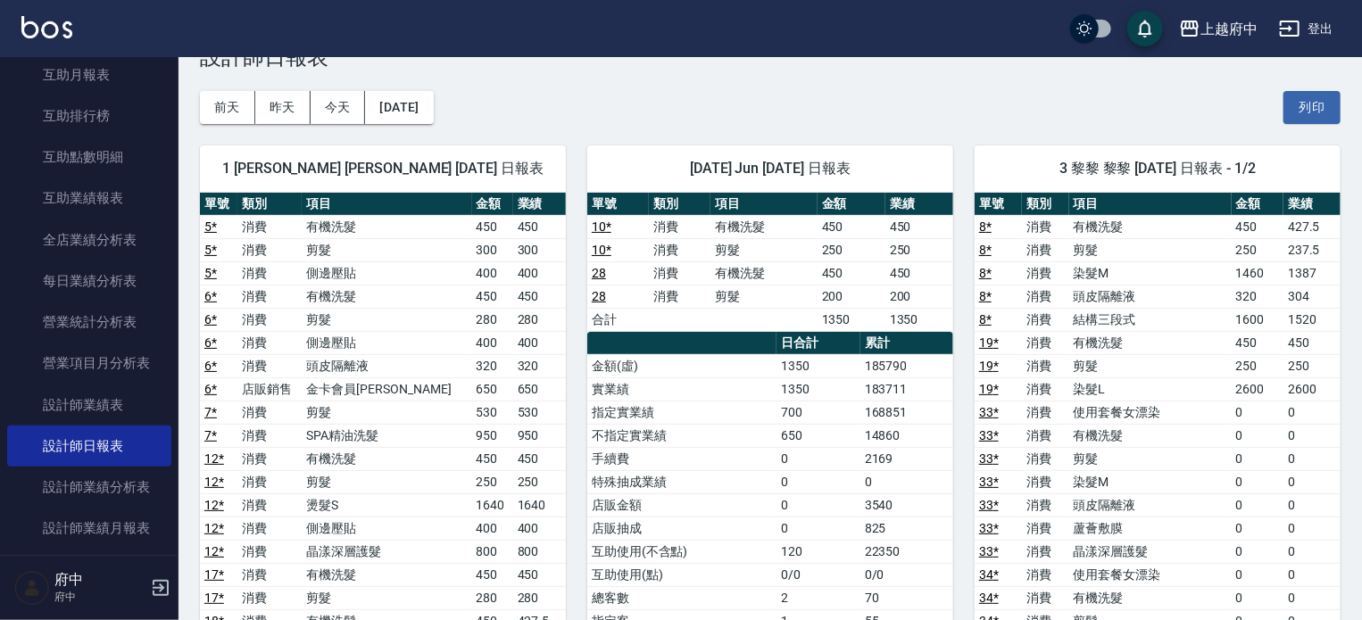
scroll to position [0, 0]
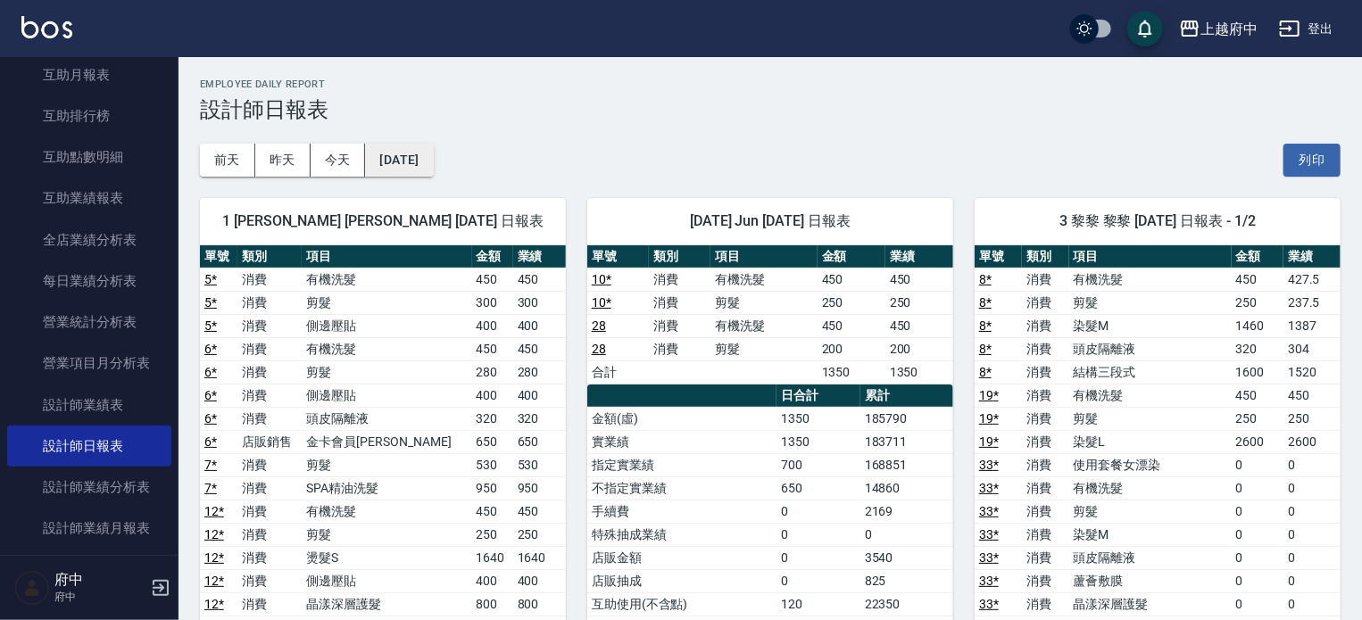
click at [428, 156] on button "[DATE]" at bounding box center [399, 160] width 68 height 33
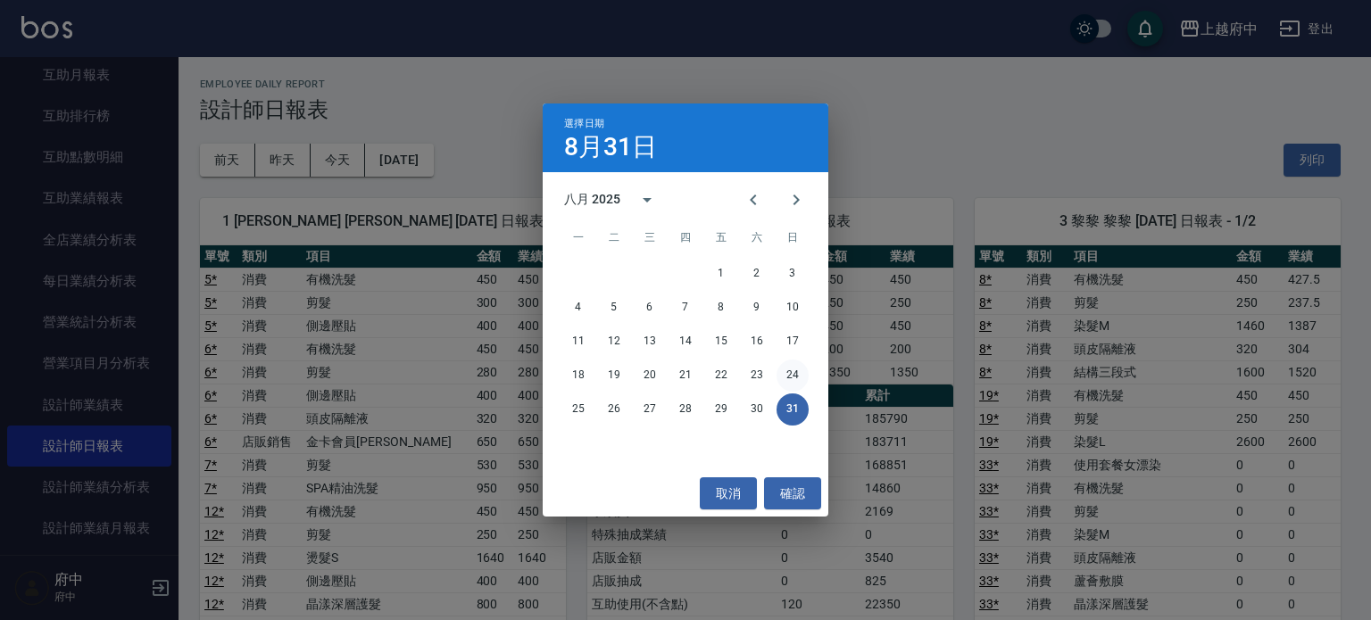
click at [788, 376] on button "24" at bounding box center [792, 376] width 32 height 32
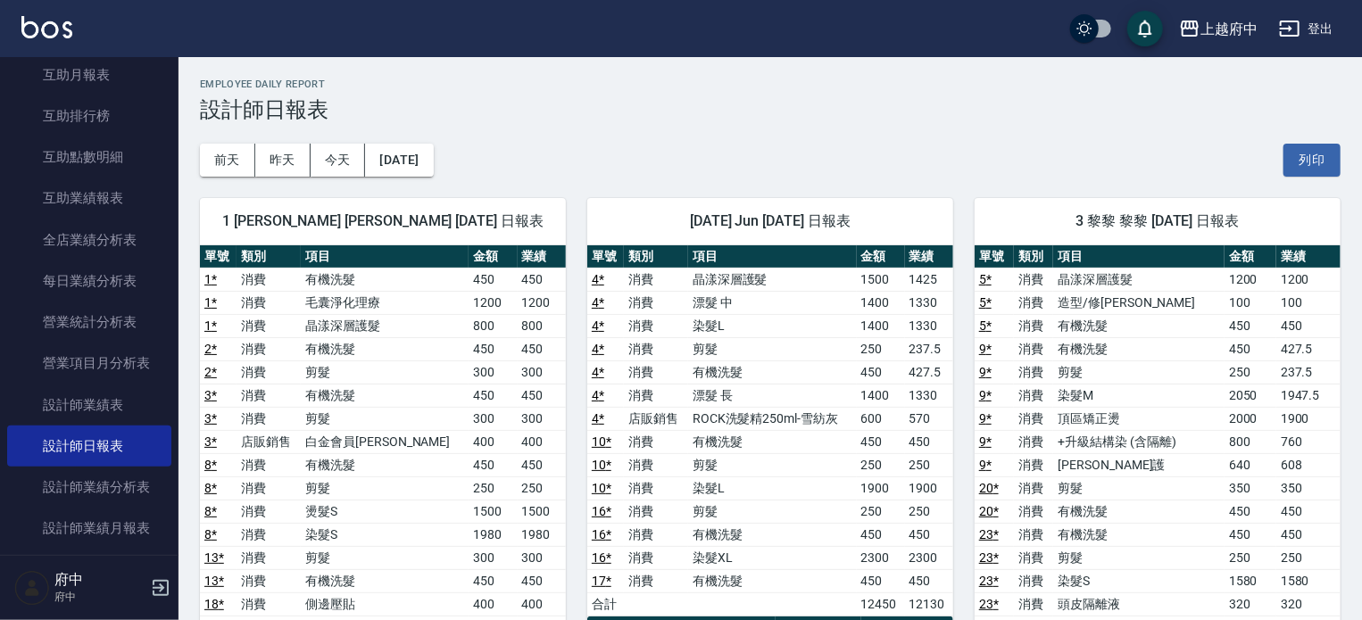
click at [817, 131] on div "[DATE] [DATE] [DATE] [DATE] 列印" at bounding box center [770, 160] width 1140 height 76
click at [407, 161] on button "[DATE]" at bounding box center [399, 160] width 68 height 33
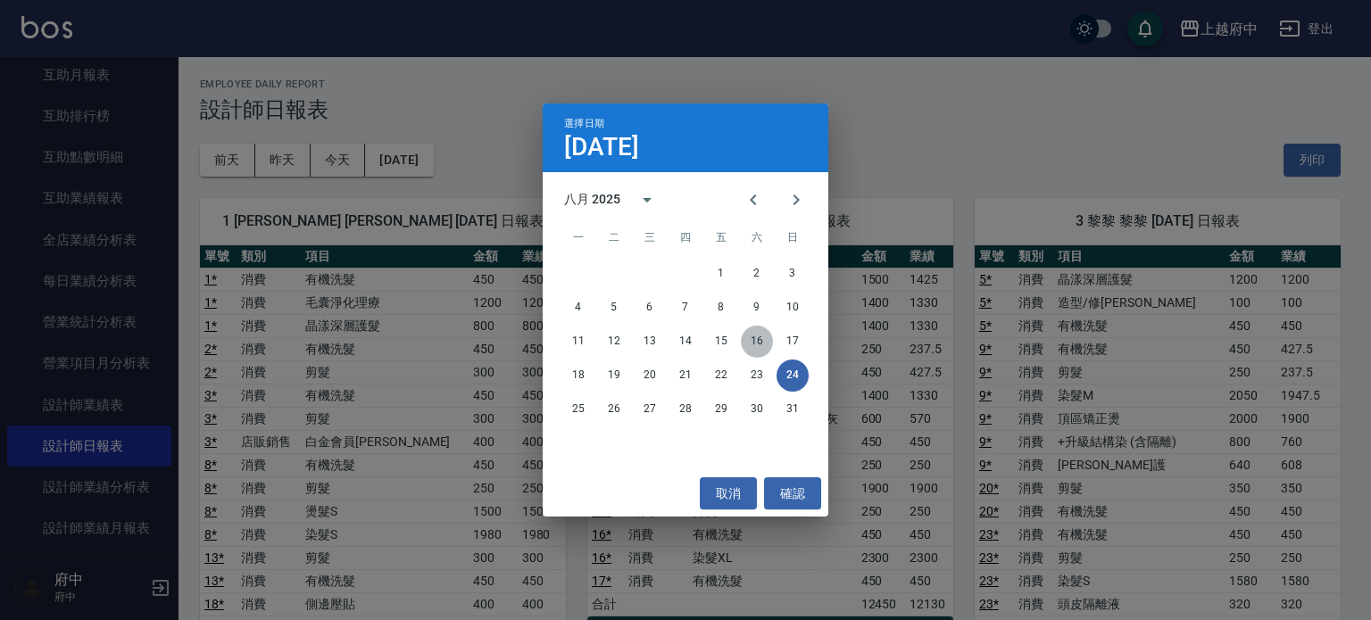
click at [762, 345] on button "16" at bounding box center [757, 342] width 32 height 32
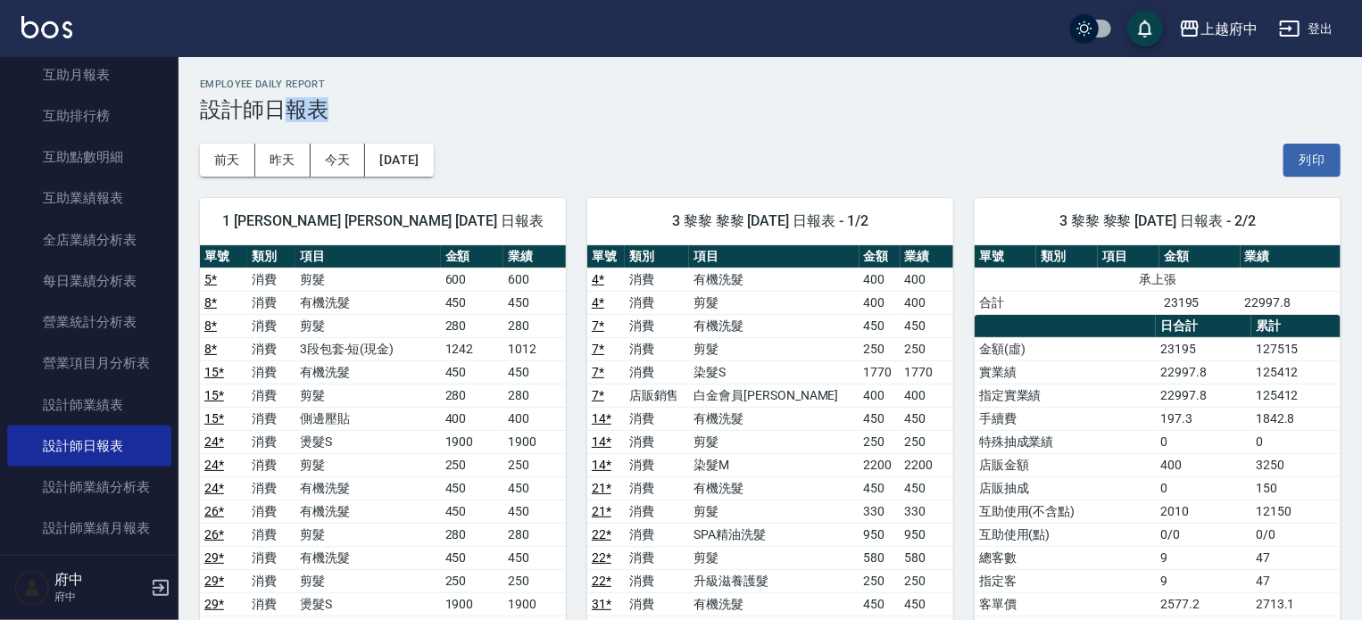
drag, startPoint x: 896, startPoint y: 111, endPoint x: 1122, endPoint y: 389, distance: 358.5
click at [898, 111] on h3 "設計師日報表" at bounding box center [770, 109] width 1140 height 25
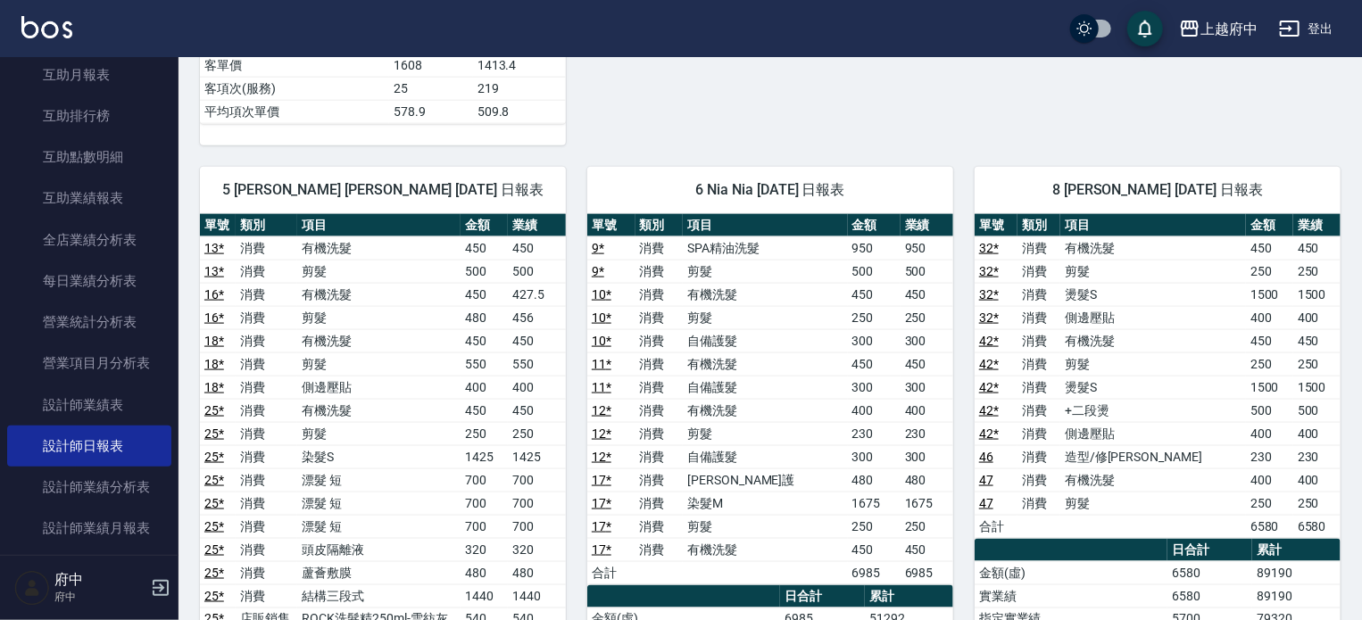
scroll to position [1160, 0]
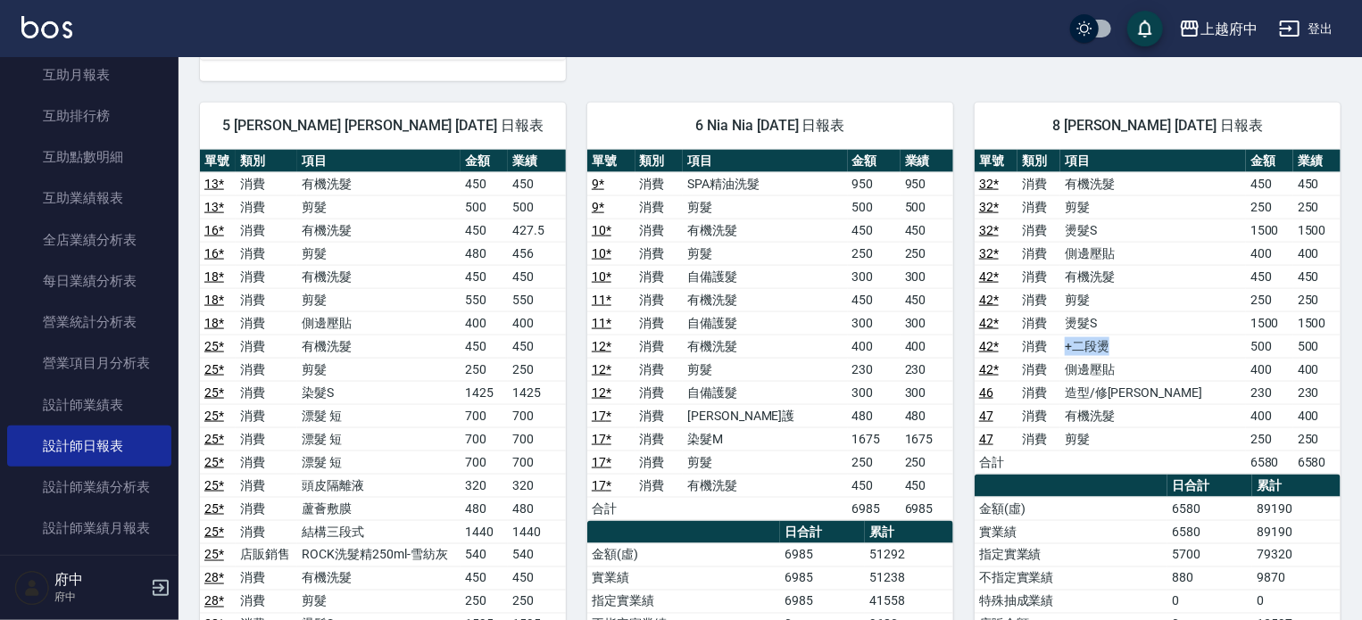
drag, startPoint x: 1142, startPoint y: 335, endPoint x: 1114, endPoint y: 335, distance: 28.6
click at [1074, 335] on tr "42 * 消費 +二段燙 500 500" at bounding box center [1157, 346] width 366 height 23
click at [1206, 335] on td "+二段燙" at bounding box center [1153, 346] width 186 height 23
drag, startPoint x: 1123, startPoint y: 313, endPoint x: 1082, endPoint y: 272, distance: 58.1
click at [1082, 272] on tbody "32 * 消費 有機洗髮 450 450 32 * 消費 剪髮 250 250 32 * 消費 燙髮S 1500 1500 32 * 消費 側邊壓貼 400 …" at bounding box center [1157, 323] width 366 height 302
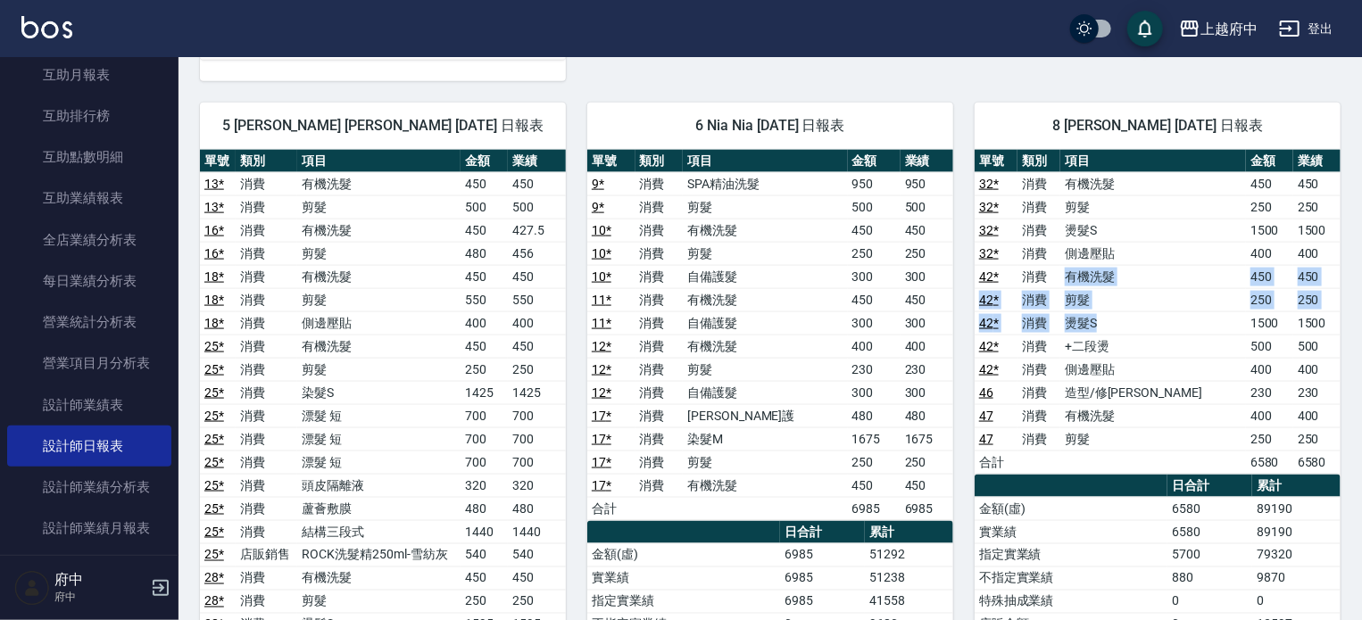
click at [1146, 276] on td "有機洗髮" at bounding box center [1153, 276] width 186 height 23
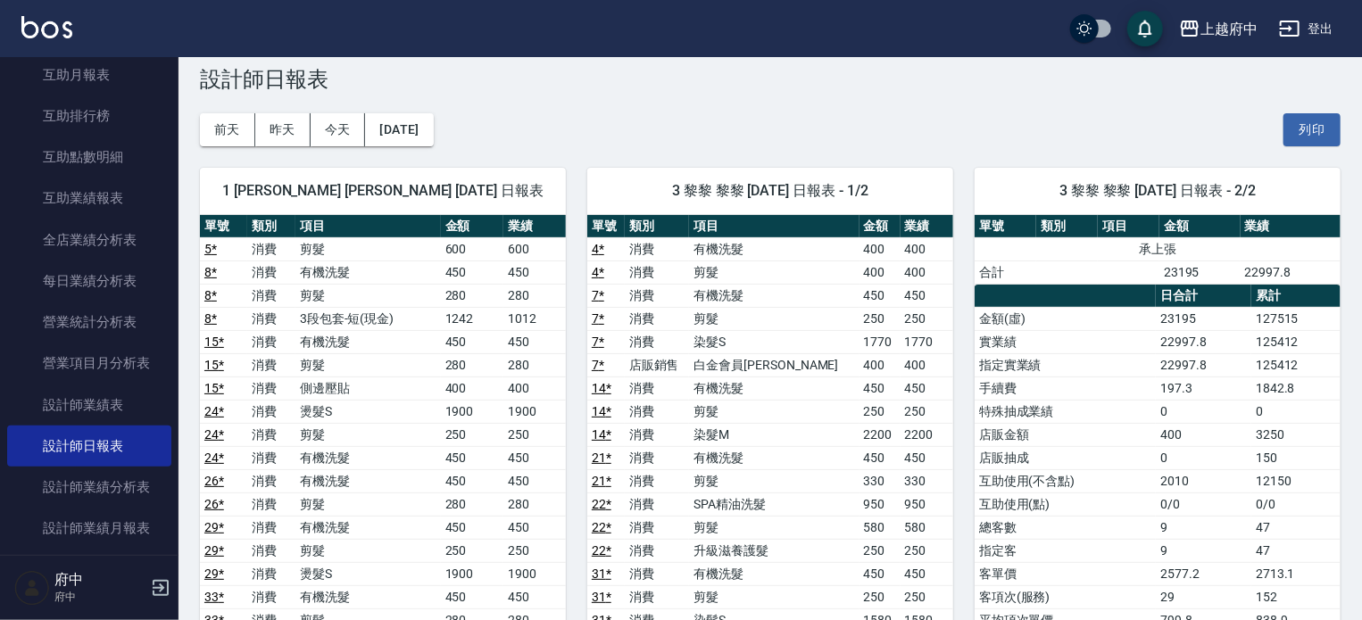
scroll to position [0, 0]
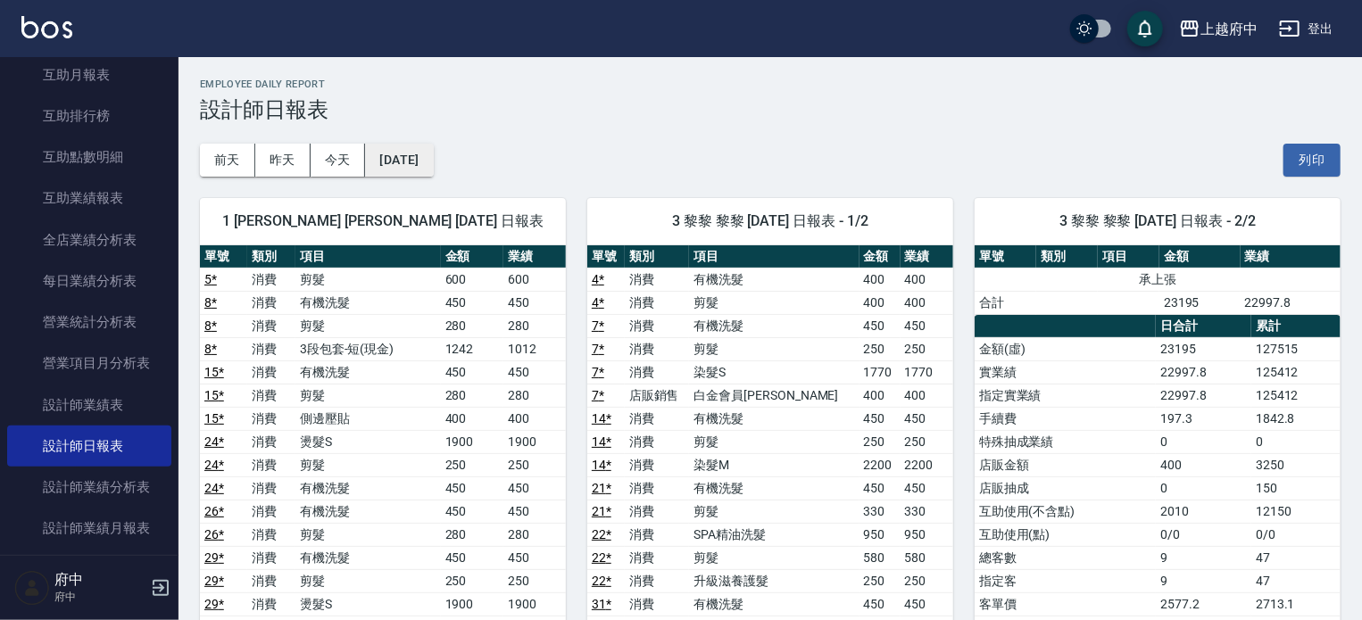
click at [427, 153] on button "[DATE]" at bounding box center [399, 160] width 68 height 33
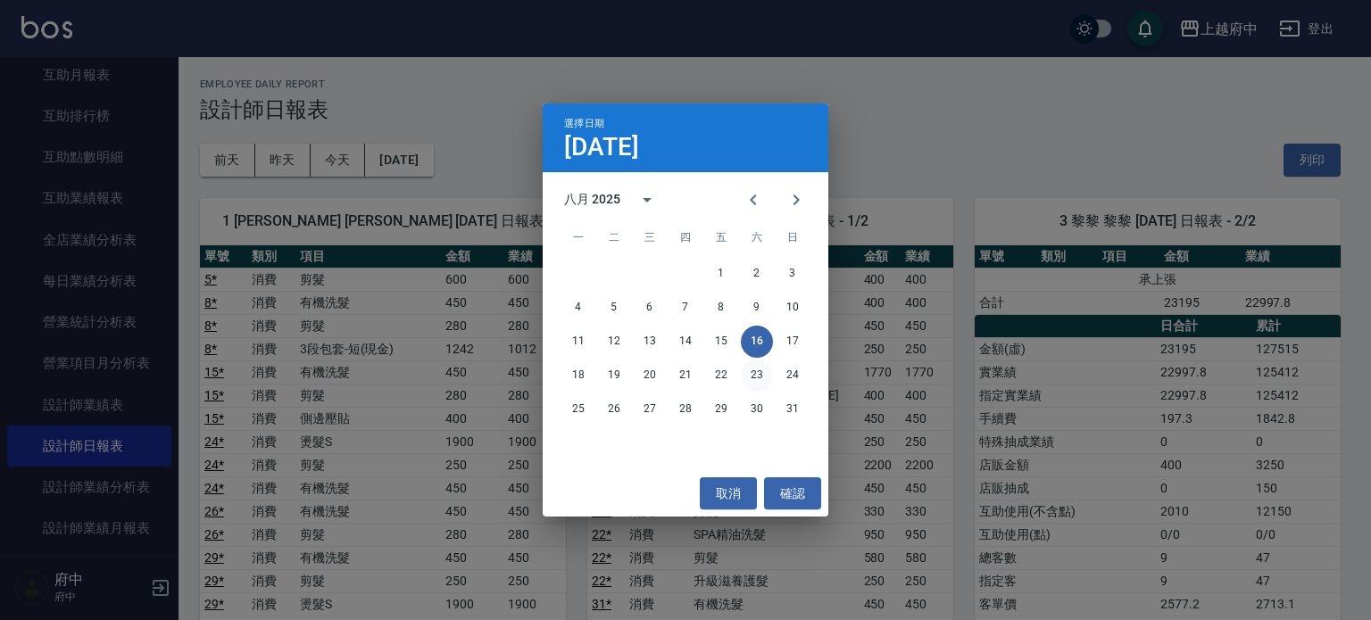
click at [759, 377] on button "23" at bounding box center [757, 376] width 32 height 32
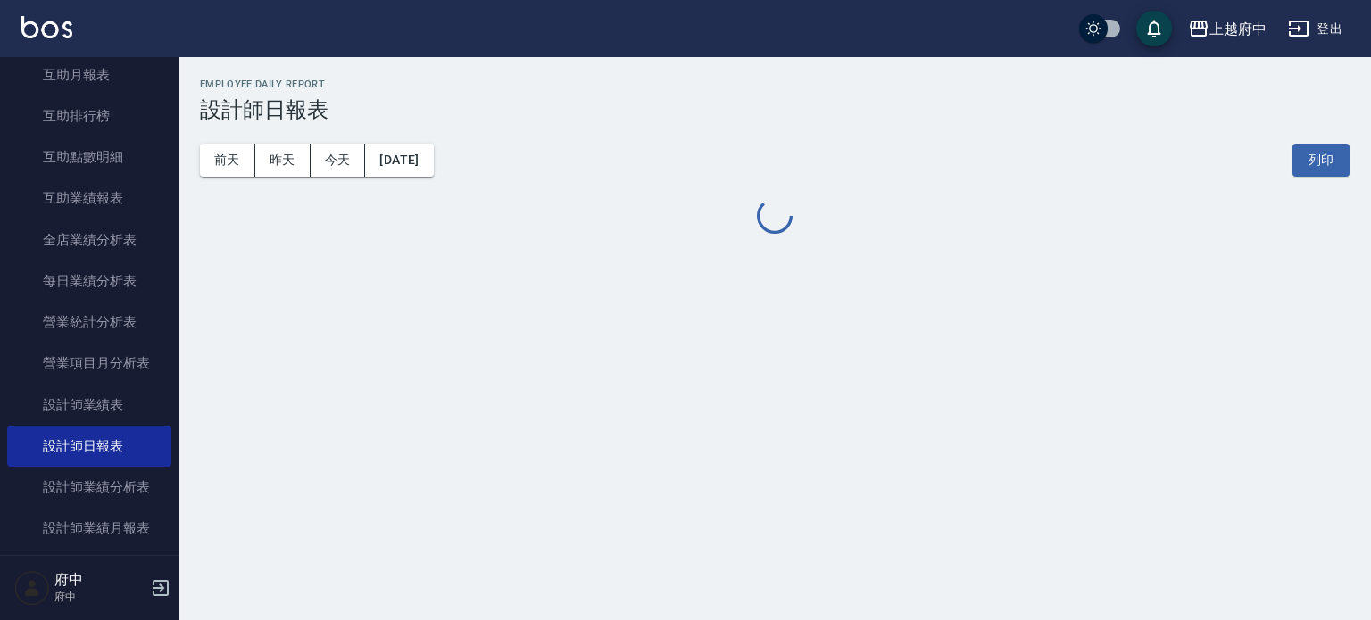
click at [759, 377] on div "[GEOGRAPHIC_DATA] [DATE] 設計師日報表 列印時間： [DATE][PHONE_NUMBER]:57 Employee Daily Re…" at bounding box center [685, 310] width 1371 height 620
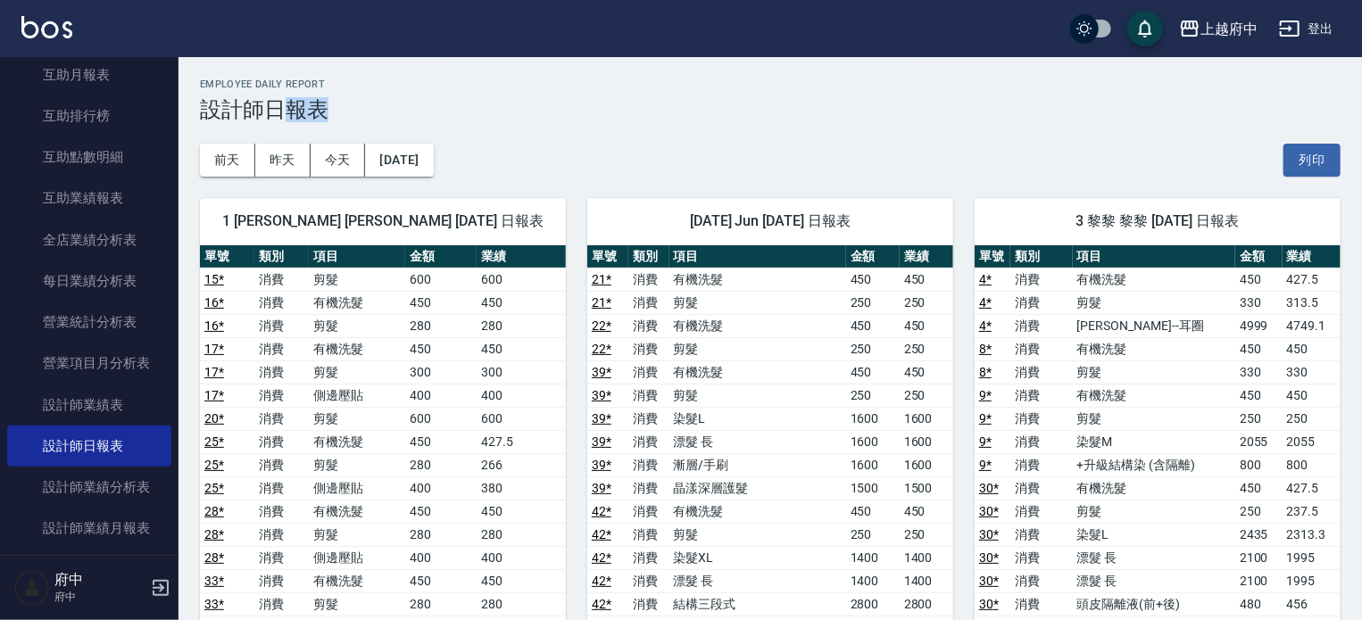
click at [1090, 115] on h3 "設計師日報表" at bounding box center [770, 109] width 1140 height 25
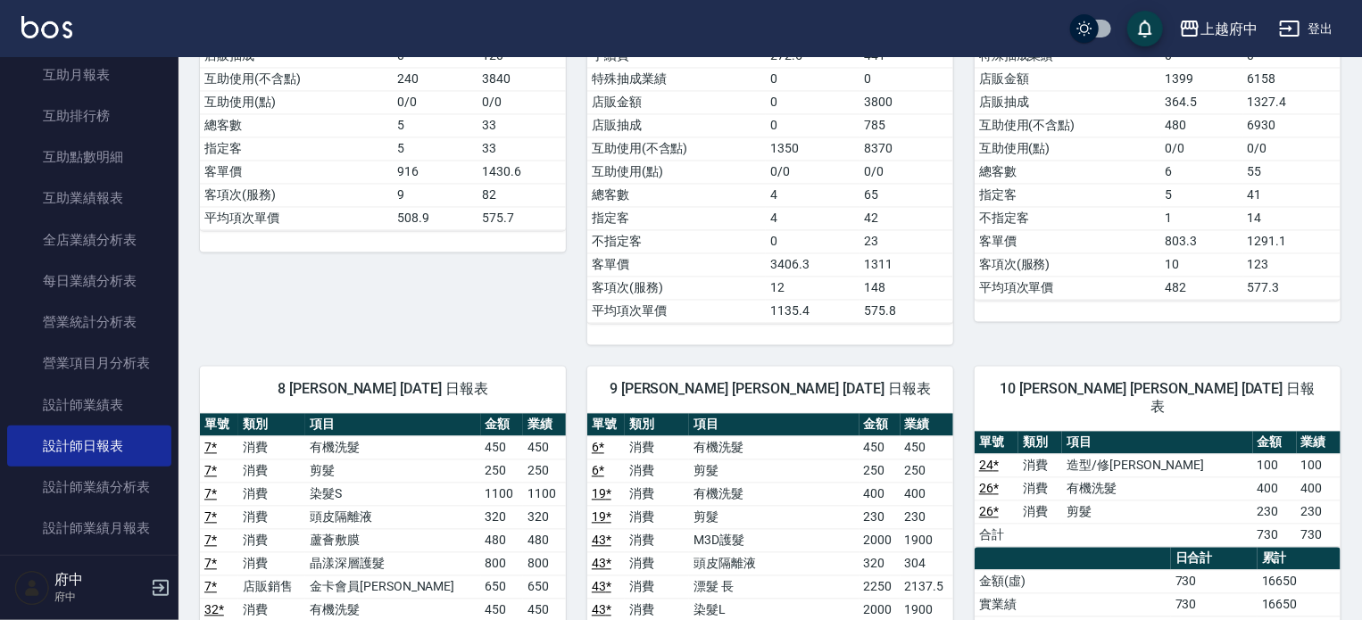
scroll to position [1785, 0]
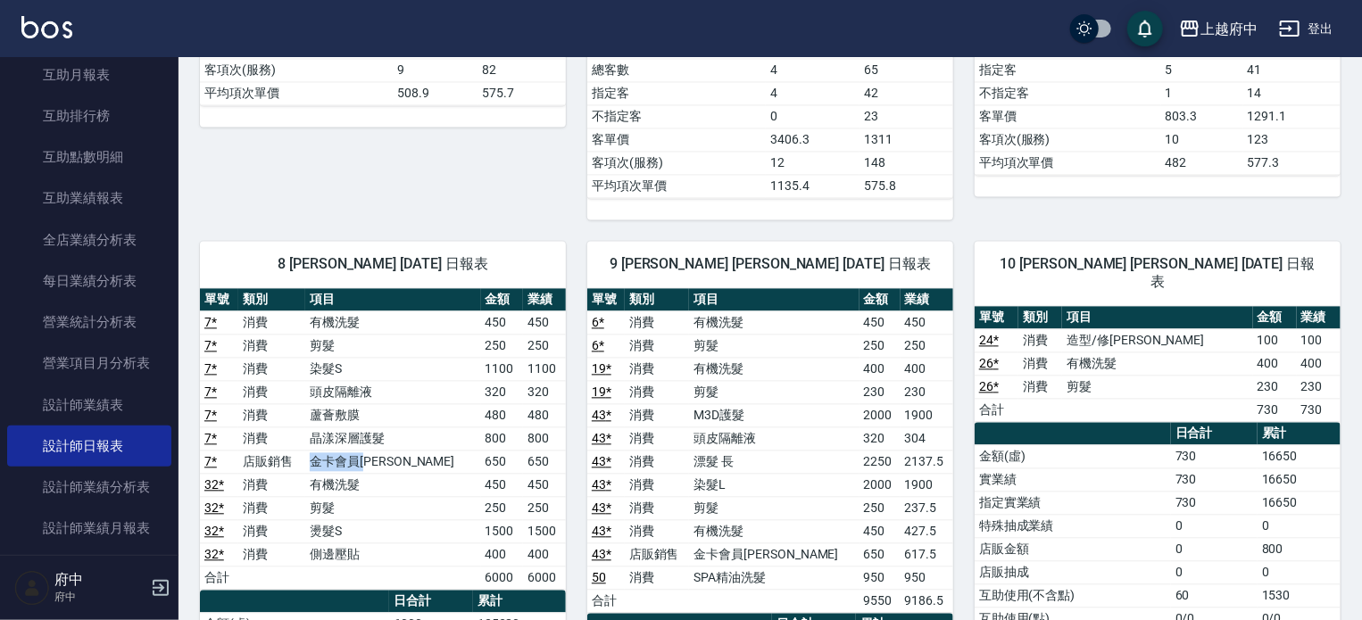
drag, startPoint x: 413, startPoint y: 443, endPoint x: 304, endPoint y: 435, distance: 109.2
click at [304, 450] on tr "7 * 店販銷售 金卡會員卡 650 650" at bounding box center [383, 461] width 366 height 23
click at [421, 450] on td "金卡會員[PERSON_NAME]" at bounding box center [392, 461] width 175 height 23
drag, startPoint x: 549, startPoint y: 403, endPoint x: 407, endPoint y: 399, distance: 142.0
click at [339, 403] on tr "7 * 消費 蘆薈敷膜 480 480" at bounding box center [383, 414] width 366 height 23
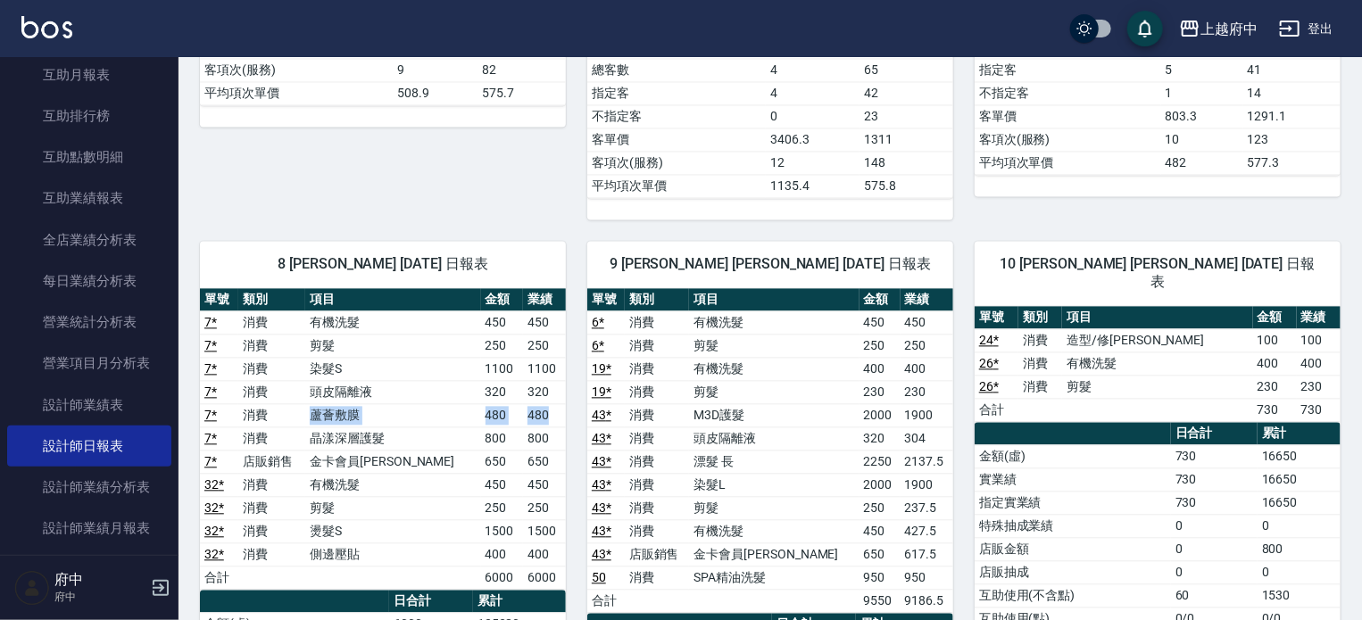
click at [440, 403] on td "蘆薈敷膜" at bounding box center [392, 414] width 175 height 23
drag, startPoint x: 326, startPoint y: 367, endPoint x: 423, endPoint y: 420, distance: 111.0
click at [423, 420] on tbody "7 * 消費 有機洗髮 450 450 7 * 消費 剪髮 250 250 7 * 消費 染髮S 1100 1100 7 * 消費 頭皮隔離液 320 320…" at bounding box center [383, 450] width 366 height 278
click at [446, 427] on td "晶漾深層護髮" at bounding box center [392, 438] width 175 height 23
click at [441, 427] on td "晶漾深層護髮" at bounding box center [392, 438] width 175 height 23
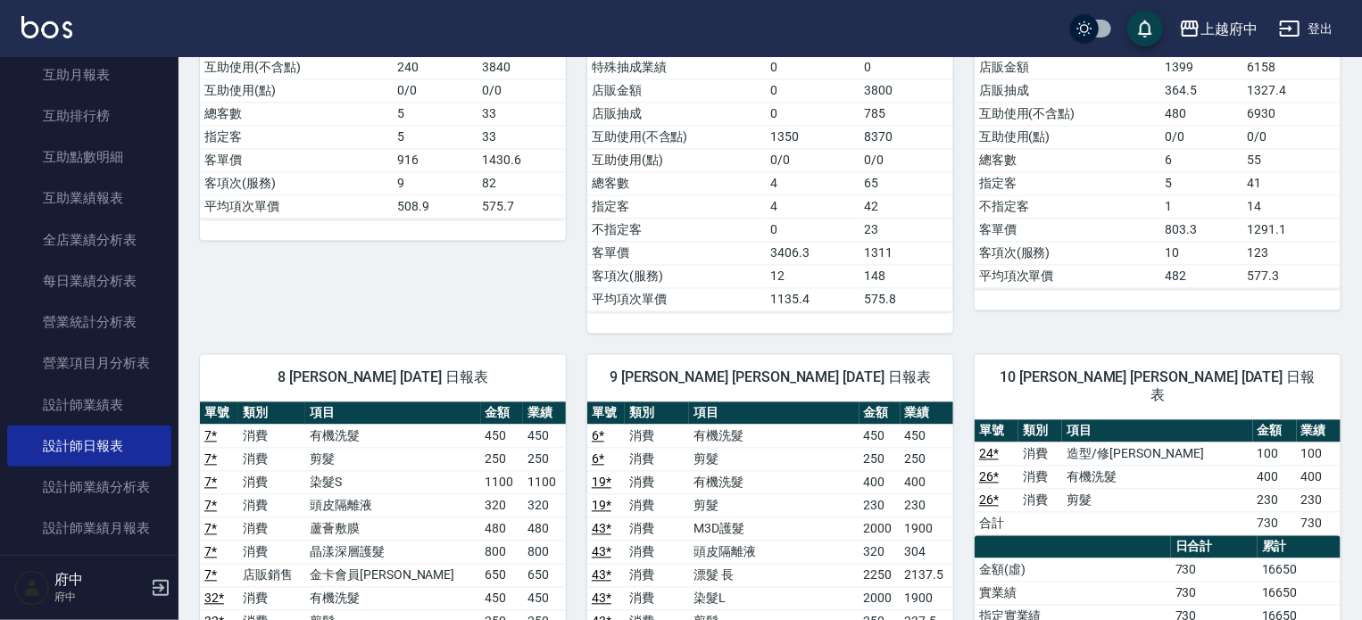
scroll to position [1696, 0]
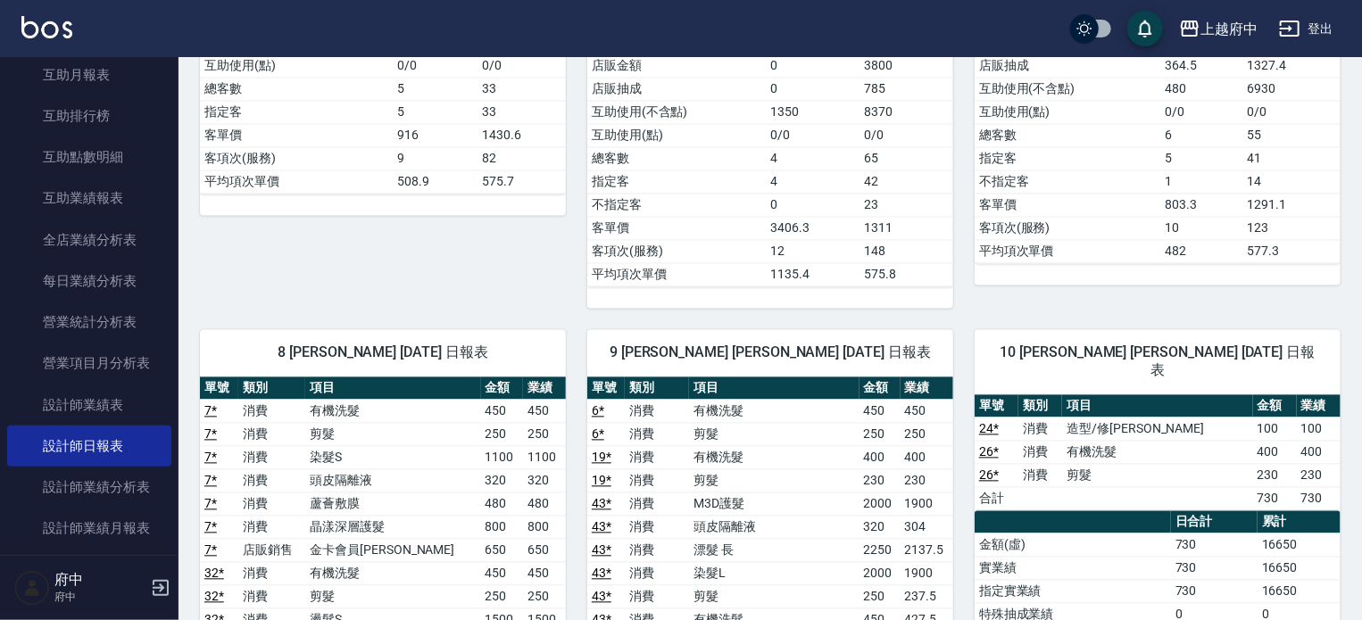
drag, startPoint x: 435, startPoint y: 327, endPoint x: 257, endPoint y: 347, distance: 178.8
click at [257, 347] on span "8 [PERSON_NAME] [DATE] 日報表" at bounding box center [382, 353] width 323 height 18
click at [336, 353] on div "8 [PERSON_NAME] [DATE] 日報表" at bounding box center [383, 353] width 366 height 46
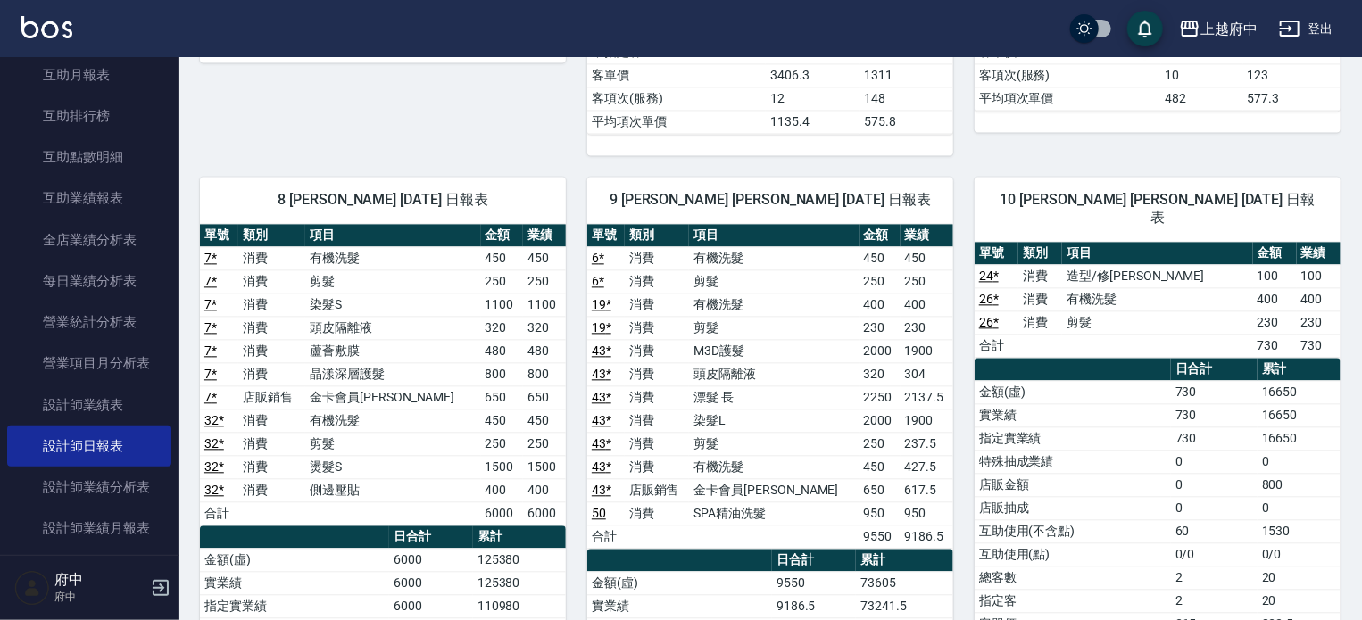
scroll to position [1963, 0]
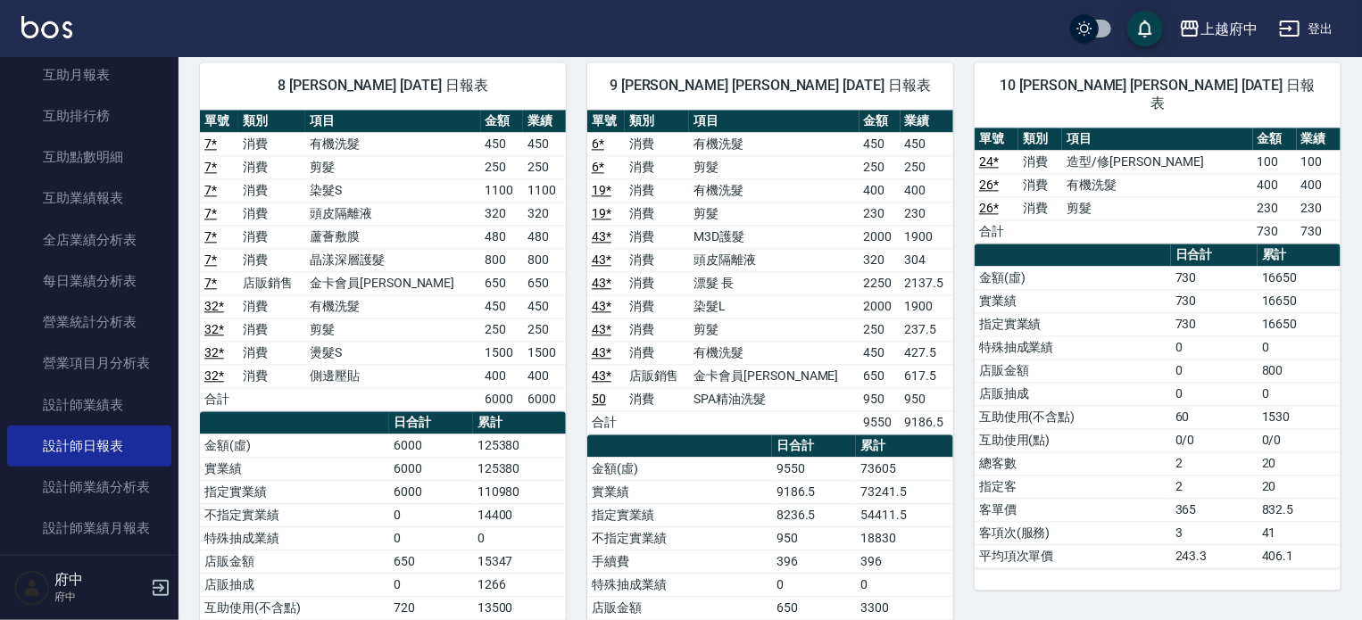
click at [437, 226] on td "蘆薈敷膜" at bounding box center [392, 236] width 175 height 23
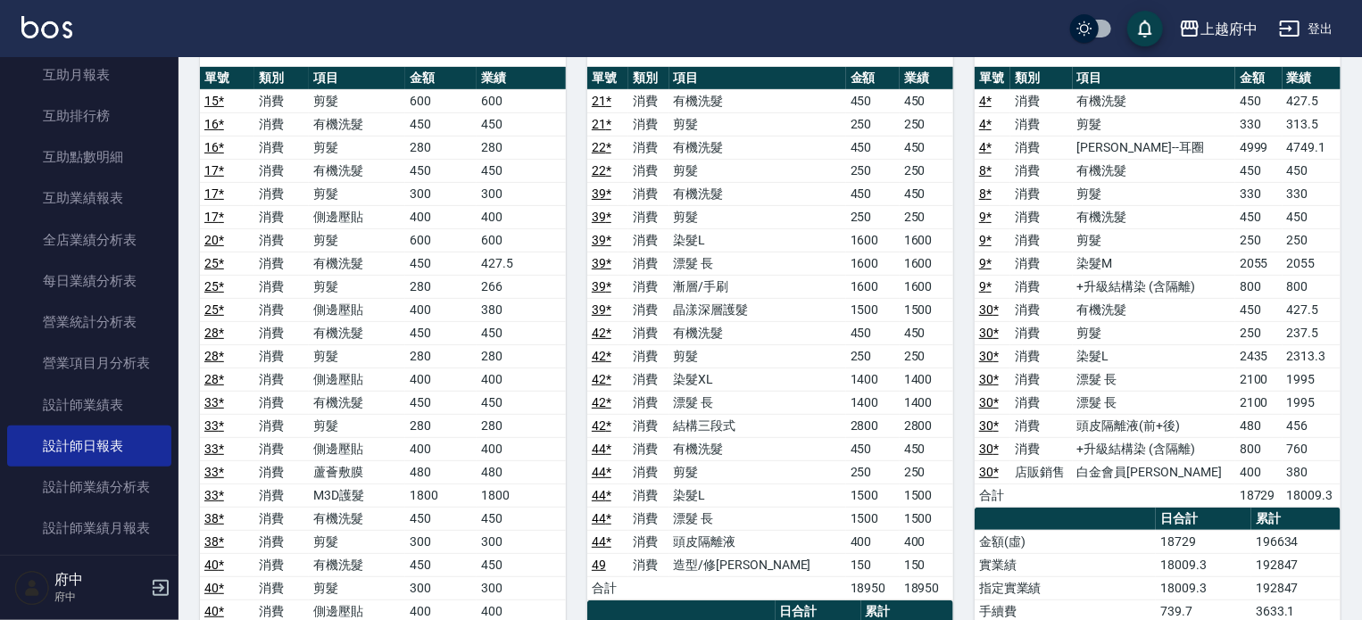
scroll to position [0, 0]
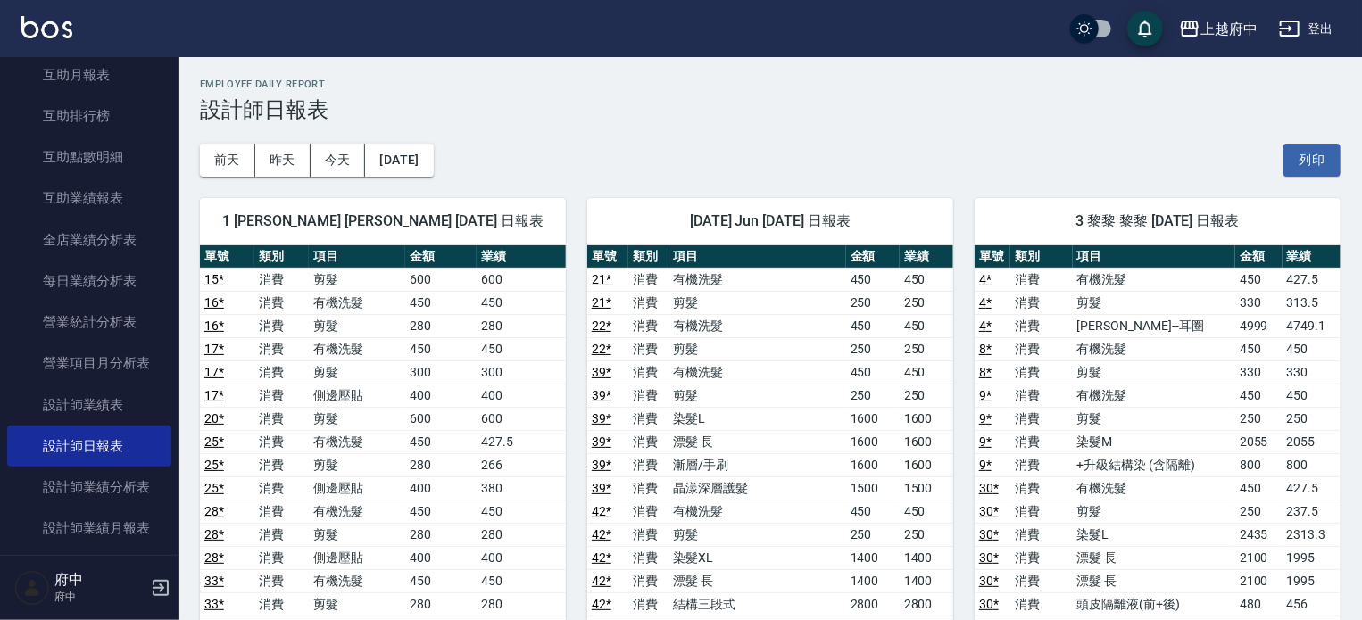
click at [543, 159] on div "[DATE] [DATE] [DATE] [DATE] 列印" at bounding box center [770, 160] width 1140 height 76
click at [433, 167] on button "[DATE]" at bounding box center [399, 160] width 68 height 33
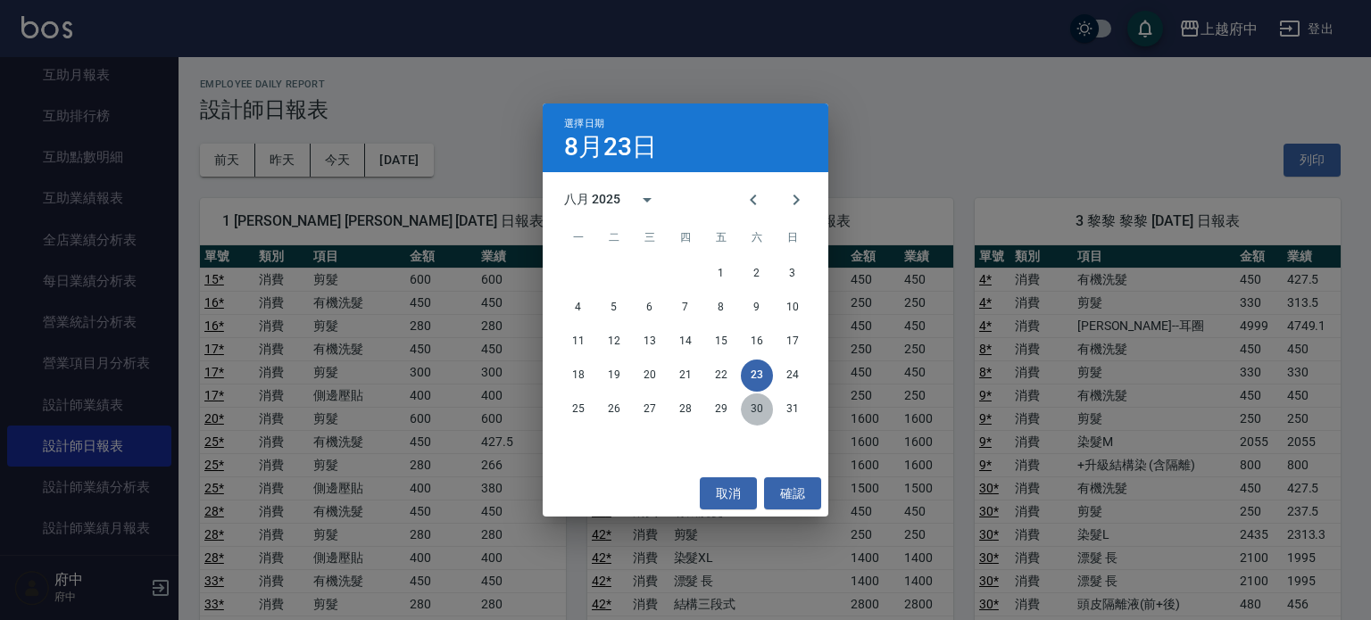
click at [763, 414] on button "30" at bounding box center [757, 410] width 32 height 32
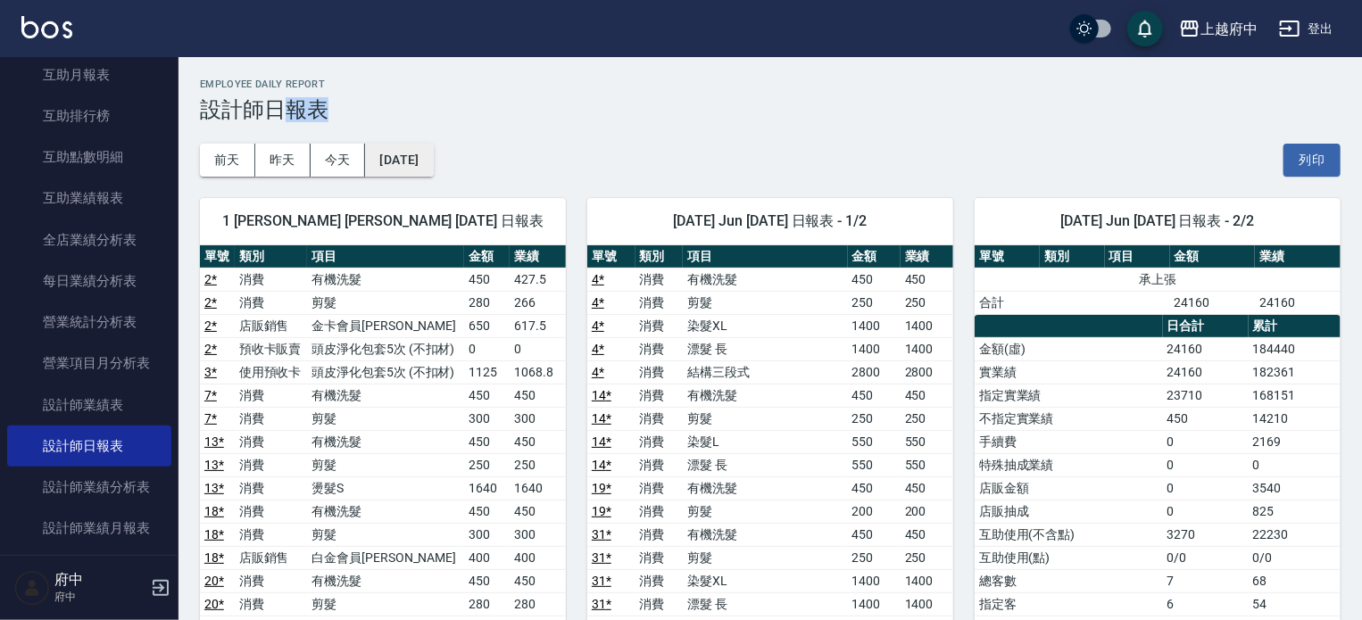
click at [433, 162] on button "[DATE]" at bounding box center [399, 160] width 68 height 33
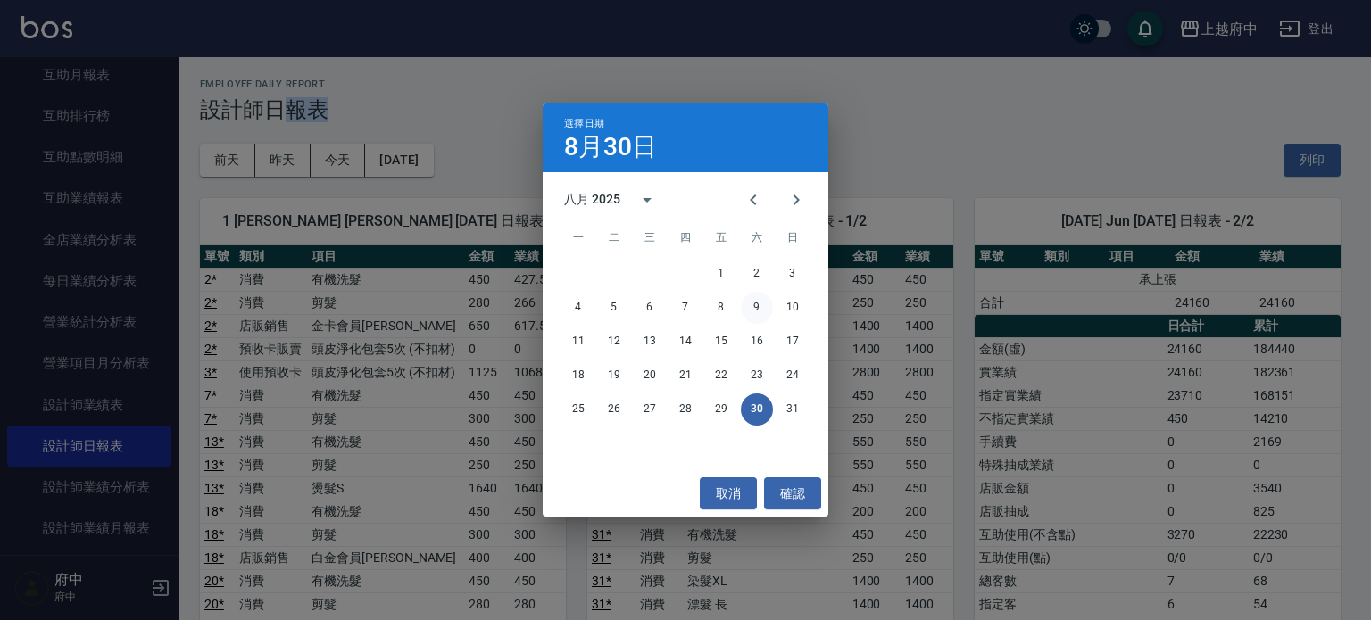
click at [765, 309] on button "9" at bounding box center [757, 308] width 32 height 32
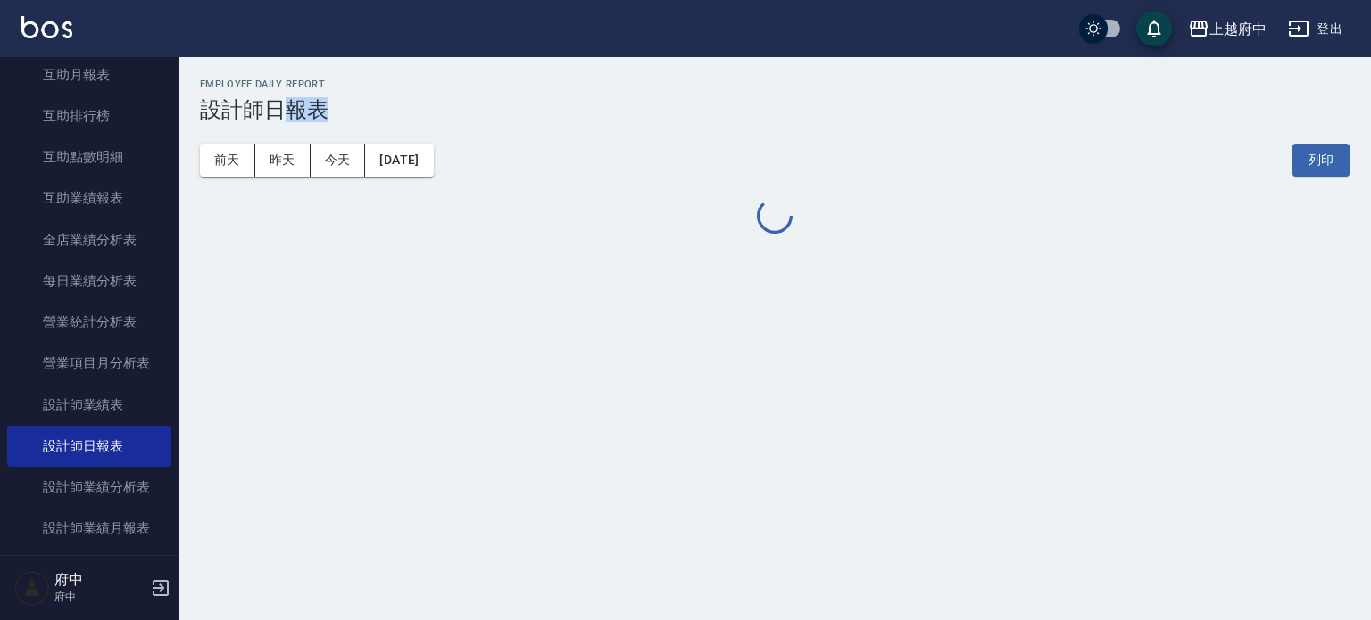
click at [765, 309] on div "[GEOGRAPHIC_DATA] [DATE] 設計師日報表 列印時間： [DATE][PHONE_NUMBER]:59 Employee Daily Re…" at bounding box center [685, 310] width 1371 height 620
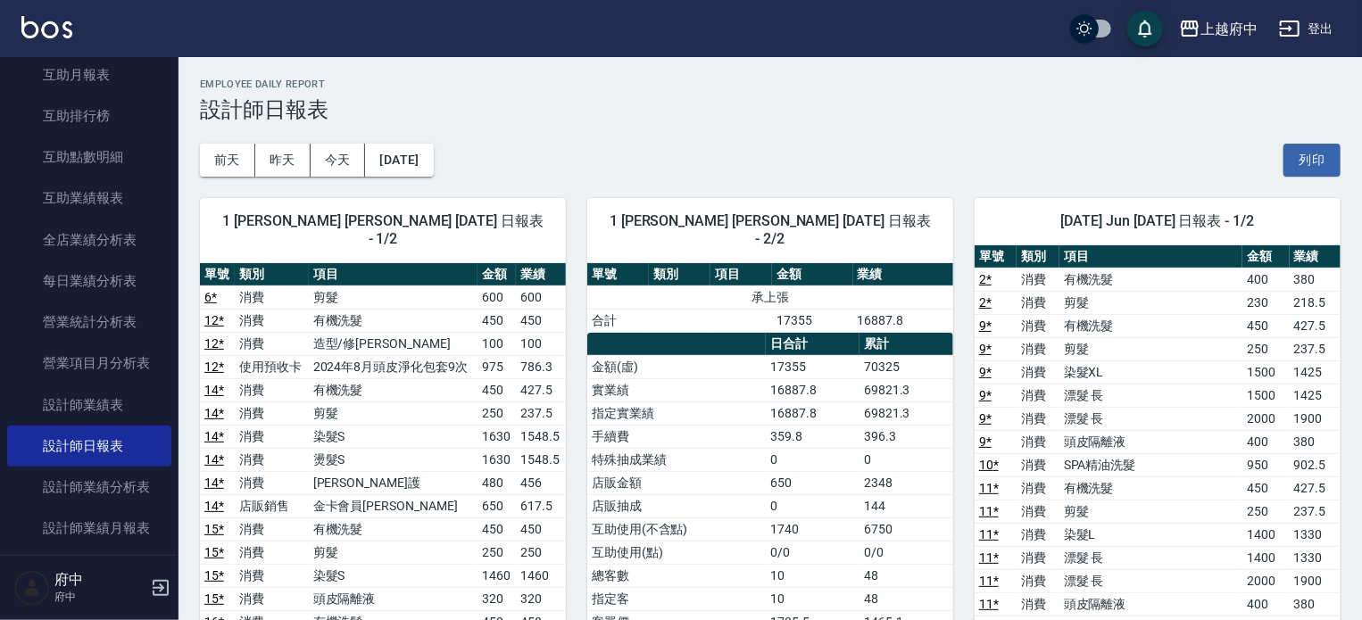
click at [991, 301] on td "2 *" at bounding box center [995, 302] width 42 height 23
click at [554, 124] on div "[DATE] [DATE] [DATE] [DATE] 列印" at bounding box center [770, 160] width 1140 height 76
